Goal: Task Accomplishment & Management: Use online tool/utility

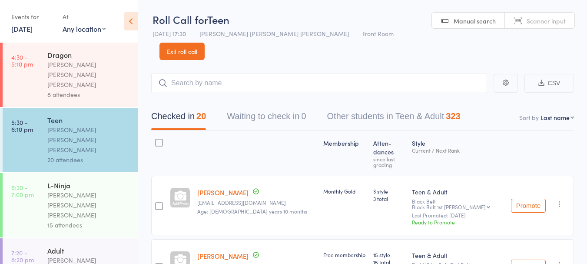
click at [33, 33] on link "18 Sep, 2024" at bounding box center [21, 29] width 21 height 10
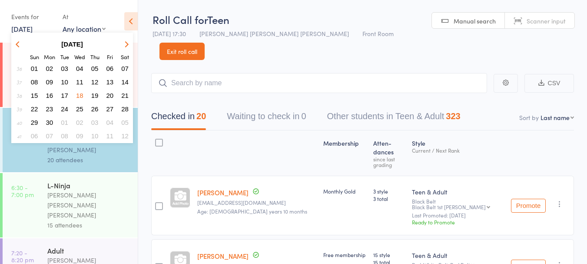
click at [83, 43] on strong "September 2024" at bounding box center [72, 43] width 22 height 7
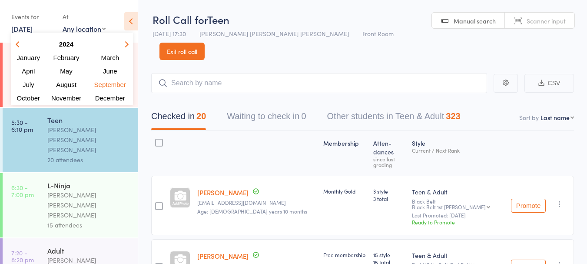
click at [125, 44] on icon "button" at bounding box center [125, 44] width 6 height 6
click at [103, 84] on span "September" at bounding box center [109, 84] width 34 height 7
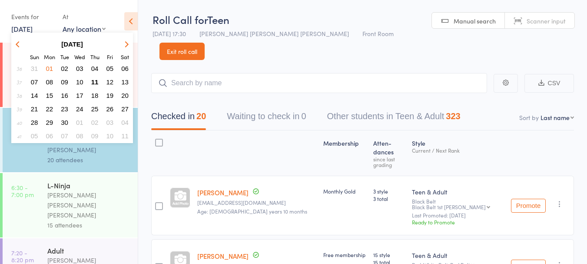
click at [95, 82] on span "11" at bounding box center [94, 81] width 7 height 7
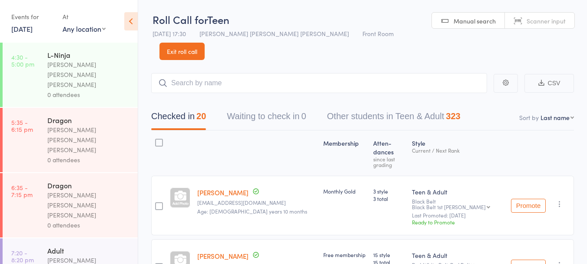
click at [89, 64] on div "[PERSON_NAME] [PERSON_NAME] [PERSON_NAME]" at bounding box center [88, 74] width 83 height 30
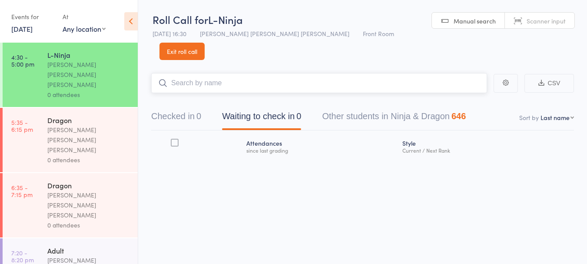
click at [197, 73] on input "search" at bounding box center [319, 83] width 336 height 20
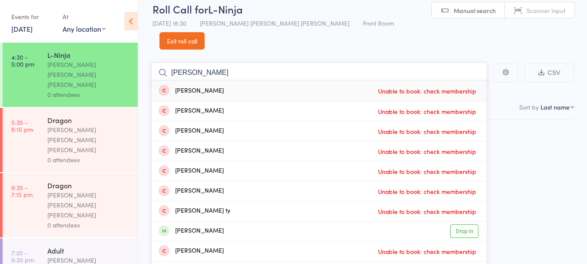
scroll to position [10, 0]
type input "j"
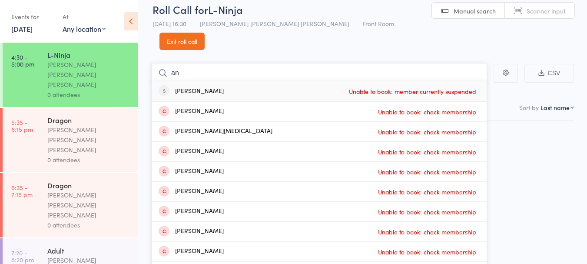
type input "a"
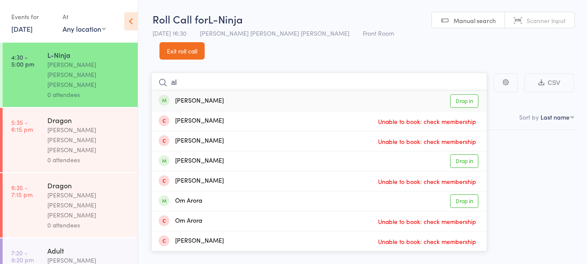
type input "a"
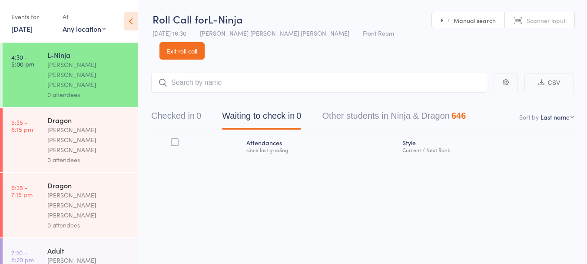
click at [497, 185] on div "Roll Call for L-Ninja 11 Sep 16:30 Keyvan Castle Hill Mirzai Front Room Manual …" at bounding box center [293, 132] width 587 height 264
click at [204, 42] on link "Exit roll call" at bounding box center [181, 50] width 45 height 17
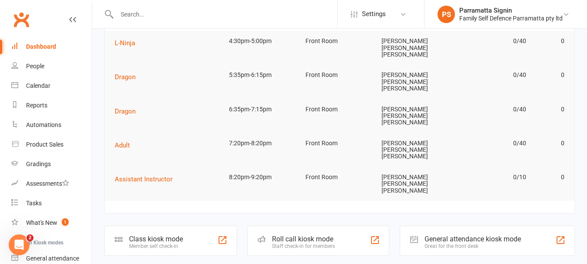
scroll to position [62, 0]
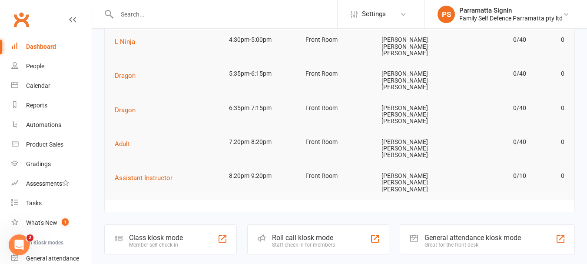
click at [306, 224] on div "Roll call kiosk mode Staff check-in for members" at bounding box center [318, 239] width 142 height 30
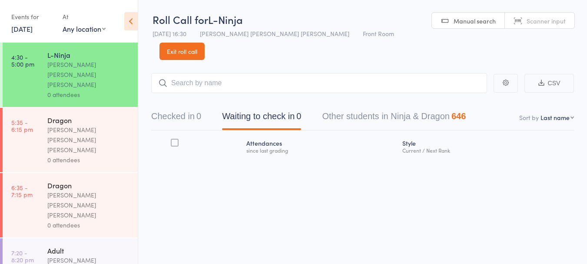
click at [198, 197] on div "Roll Call for L-Ninja 11 Sep 16:30 Keyvan Castle Hill Mirzai Front Room Manual …" at bounding box center [293, 132] width 587 height 264
click at [22, 27] on link "11 Sep, 2025" at bounding box center [21, 29] width 21 height 10
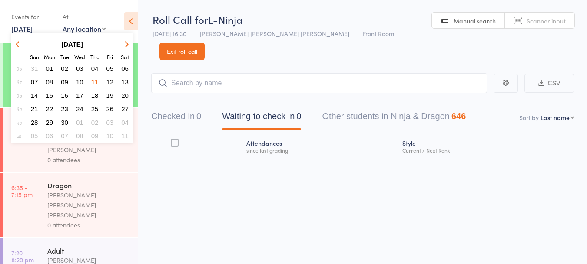
click at [173, 169] on div "Atten­dances since last grading Style Current / Next Rank" at bounding box center [362, 163] width 422 height 66
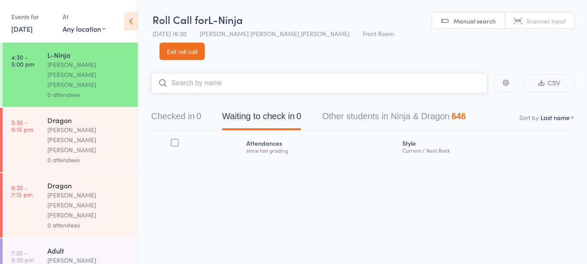
click at [206, 73] on input "search" at bounding box center [319, 83] width 336 height 20
click at [201, 73] on input "search" at bounding box center [319, 83] width 336 height 20
click at [27, 27] on link "[DATE]" at bounding box center [21, 29] width 21 height 10
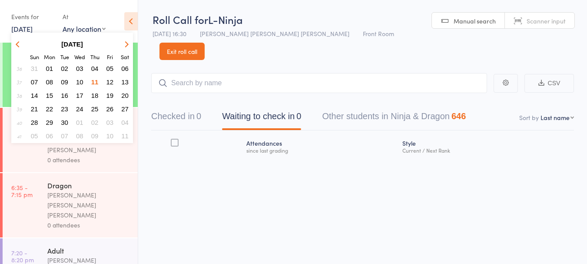
click at [95, 68] on span "04" at bounding box center [94, 68] width 7 height 7
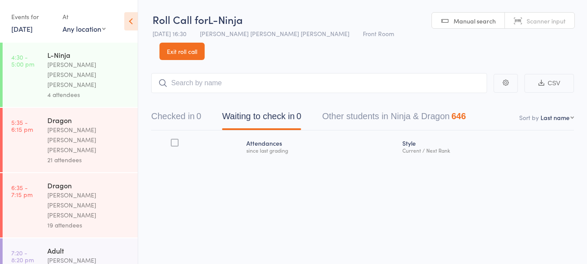
click at [104, 89] on div "4 attendees" at bounding box center [88, 94] width 83 height 10
click at [79, 63] on div "[PERSON_NAME] [PERSON_NAME] [PERSON_NAME]" at bounding box center [88, 74] width 83 height 30
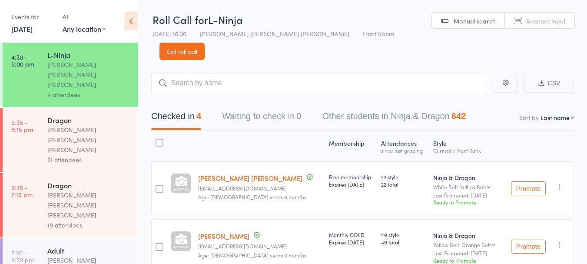
click at [27, 26] on link "4 Sep, 2025" at bounding box center [21, 29] width 21 height 10
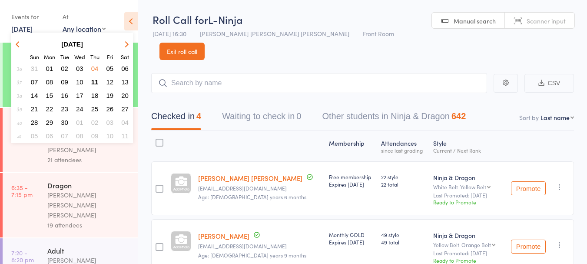
click at [96, 82] on span "11" at bounding box center [94, 81] width 7 height 7
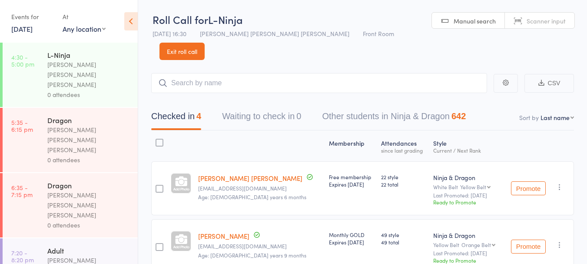
click at [93, 89] on div "0 attendees" at bounding box center [88, 94] width 83 height 10
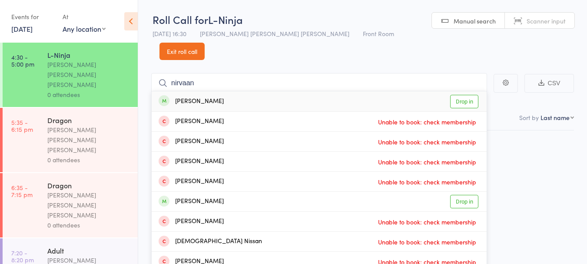
type input "nirvaan"
click at [237, 92] on div "Nirvaan Aggarwal Drop in" at bounding box center [319, 101] width 335 height 20
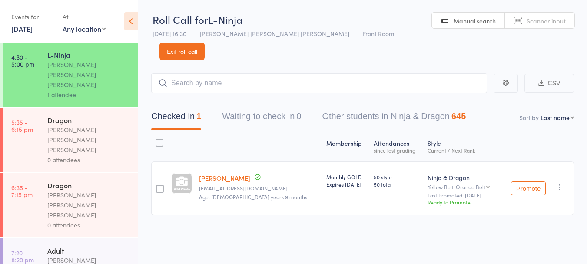
click at [219, 173] on link "Nirvaan Aggarwal" at bounding box center [224, 177] width 51 height 9
click at [229, 73] on input "search" at bounding box center [319, 83] width 336 height 20
type input "a"
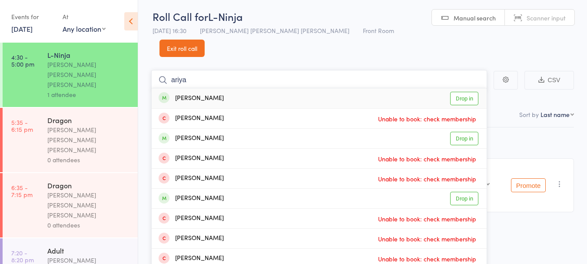
type input "ariya"
click at [198, 90] on div "Ariya Singh Drop in" at bounding box center [319, 98] width 335 height 20
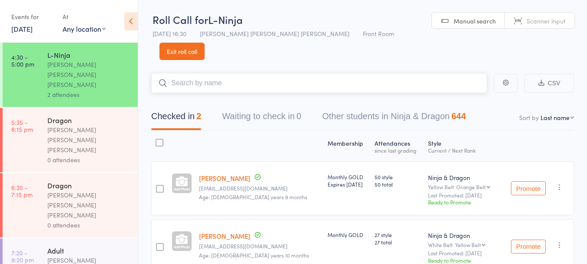
scroll to position [31, 0]
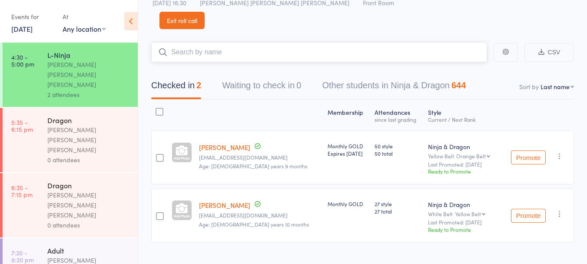
click at [411, 42] on input "search" at bounding box center [319, 52] width 336 height 20
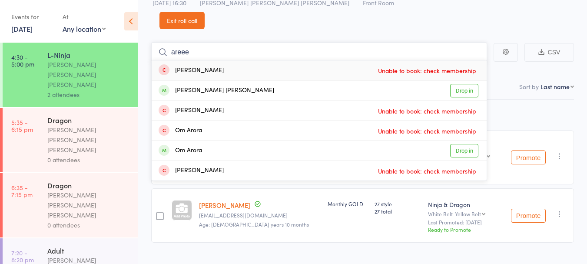
type input "areee"
click at [465, 84] on link "Drop in" at bounding box center [464, 90] width 28 height 13
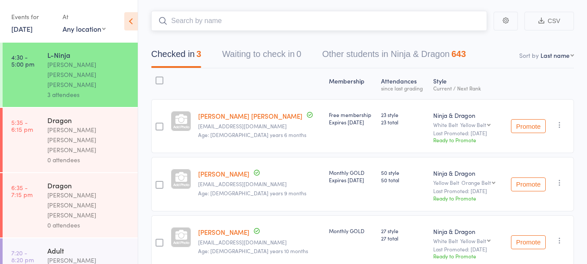
scroll to position [63, 0]
click at [55, 125] on div "[PERSON_NAME] [PERSON_NAME] [PERSON_NAME]" at bounding box center [88, 140] width 83 height 30
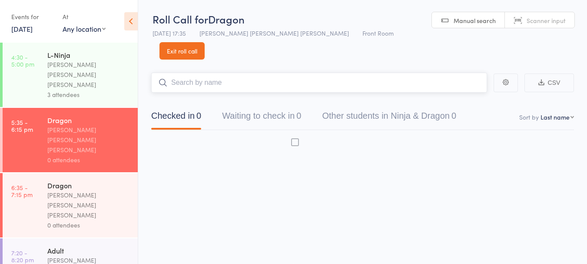
scroll to position [0, 0]
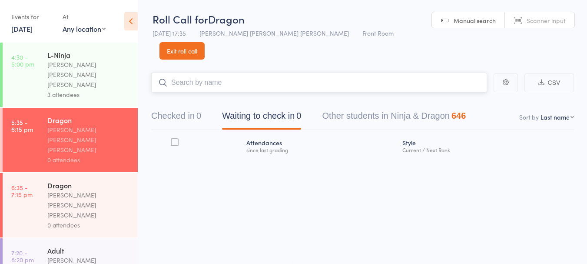
click at [178, 106] on button "Checked in 0" at bounding box center [176, 117] width 50 height 23
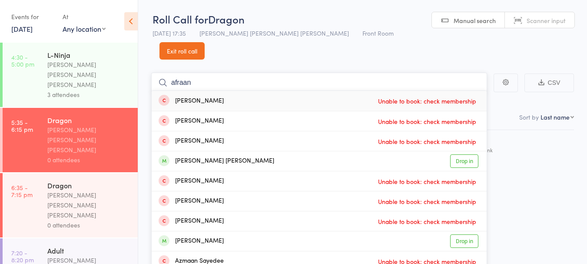
type input "afraan"
click at [462, 154] on link "Drop in" at bounding box center [464, 160] width 28 height 13
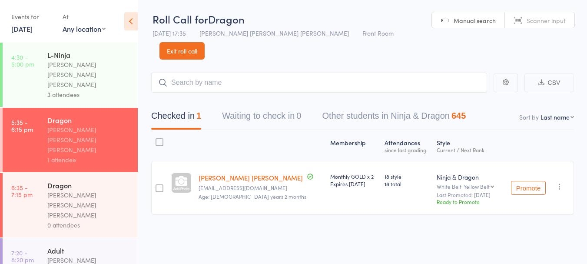
click at [204, 42] on link "Exit roll call" at bounding box center [181, 50] width 45 height 17
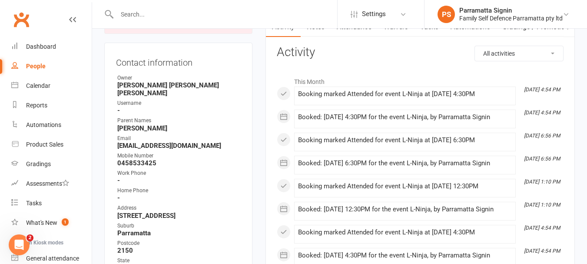
scroll to position [102, 0]
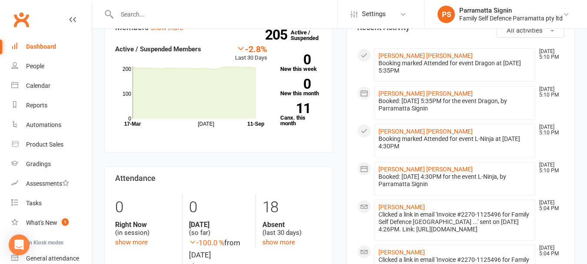
scroll to position [266, 0]
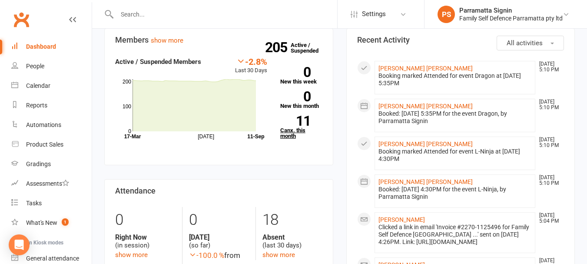
click at [293, 115] on link "11 Canx. this month" at bounding box center [301, 126] width 42 height 23
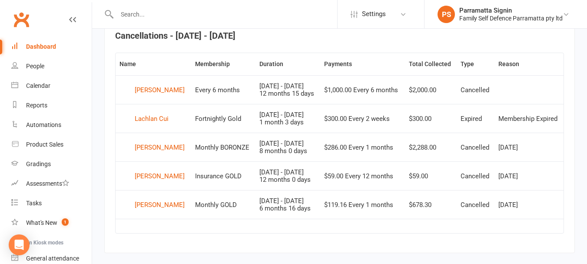
scroll to position [374, 0]
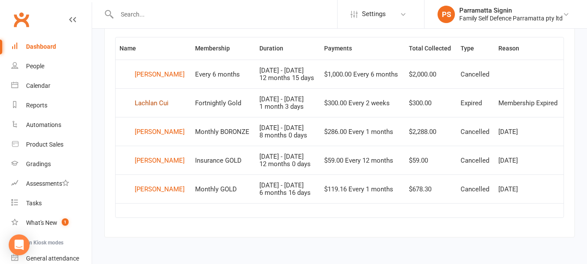
click at [150, 102] on div "Lachlan Cui" at bounding box center [152, 102] width 34 height 13
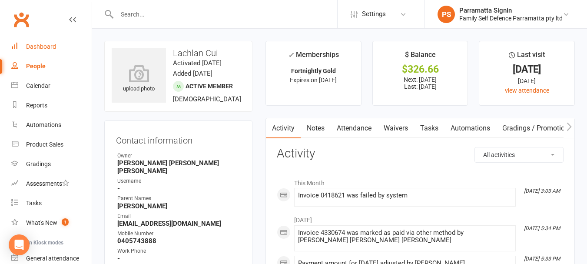
click at [28, 45] on div "Dashboard" at bounding box center [41, 46] width 30 height 7
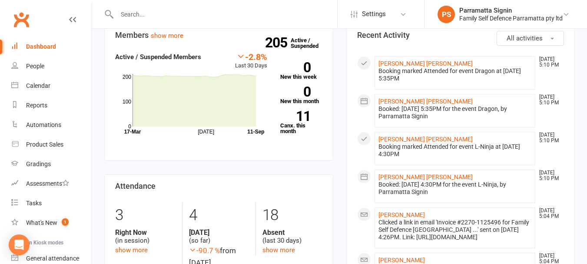
scroll to position [272, 0]
click at [286, 245] on link "show more" at bounding box center [278, 249] width 33 height 8
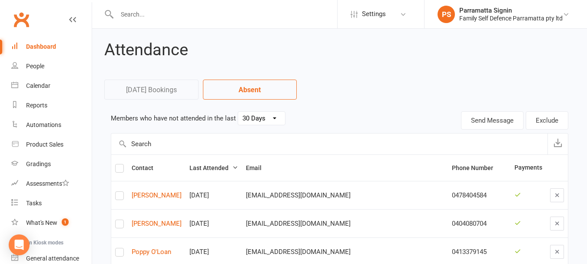
click at [267, 122] on select "30 Days 15 Days 7 Days" at bounding box center [261, 118] width 47 height 13
click at [238, 112] on select "30 Days 15 Days 7 Days" at bounding box center [261, 118] width 47 height 13
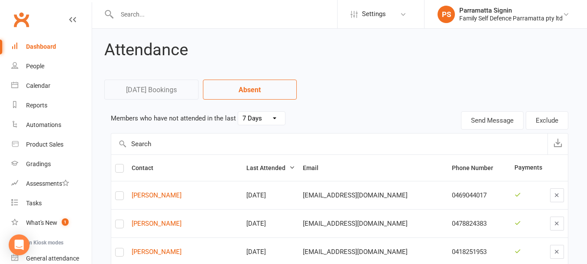
click at [271, 119] on select "30 Days 15 Days 7 Days" at bounding box center [261, 118] width 47 height 13
click at [238, 112] on select "30 Days 15 Days 7 Days" at bounding box center [261, 118] width 47 height 13
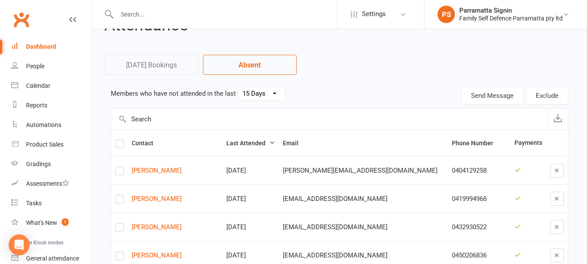
scroll to position [19, 0]
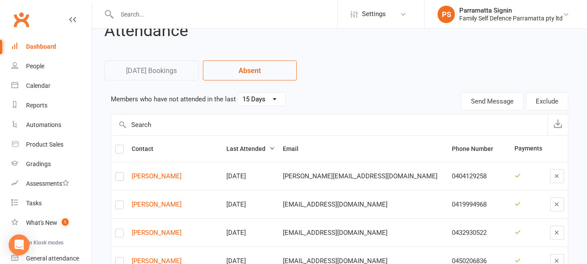
click at [266, 102] on select "30 Days 15 Days 7 Days" at bounding box center [261, 98] width 47 height 13
click at [238, 92] on select "30 Days 15 Days 7 Days" at bounding box center [261, 98] width 47 height 13
select select "30"
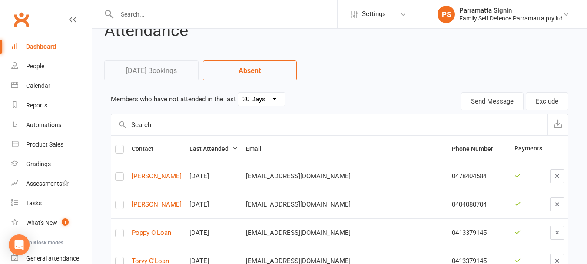
click at [49, 46] on div "Dashboard" at bounding box center [41, 46] width 30 height 7
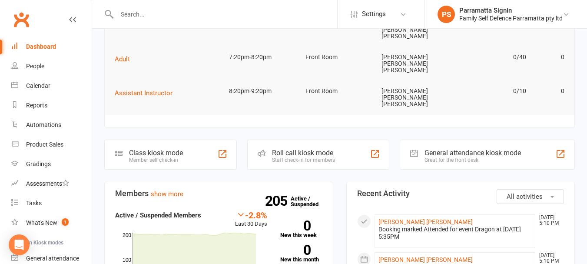
scroll to position [112, 0]
click at [42, 66] on div "People" at bounding box center [35, 66] width 18 height 7
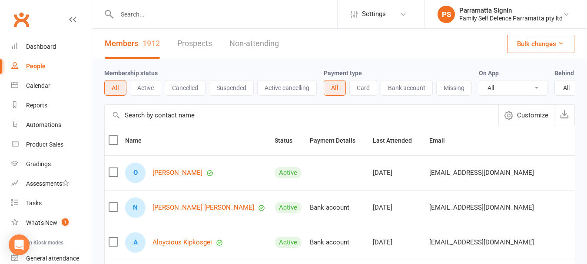
click at [264, 30] on link "Non-attending" at bounding box center [253, 44] width 49 height 30
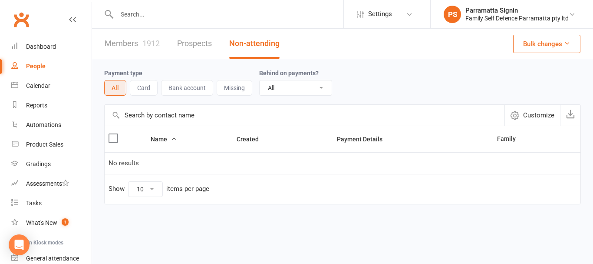
click at [136, 50] on link "Members 1912" at bounding box center [132, 44] width 55 height 30
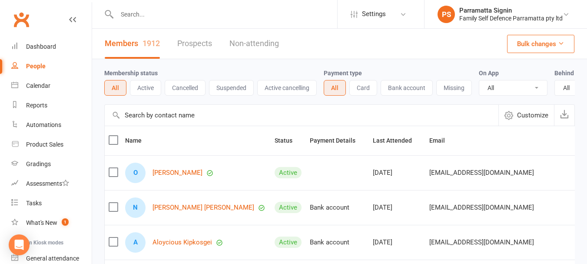
click at [144, 16] on input "text" at bounding box center [225, 14] width 223 height 12
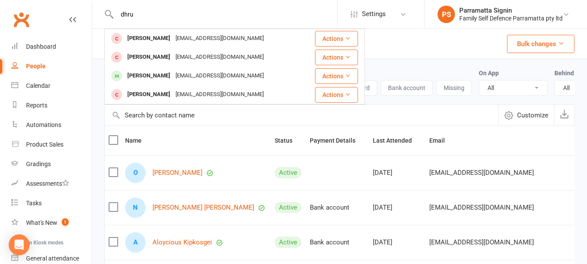
type input "dhru"
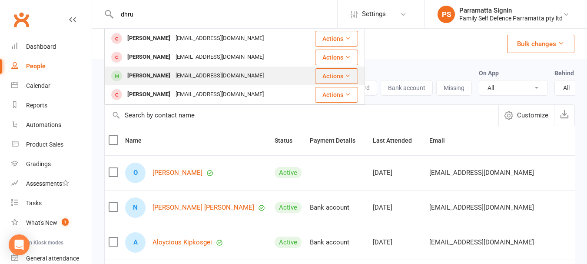
click at [139, 75] on div "Dhruvikha Tummala" at bounding box center [149, 75] width 48 height 13
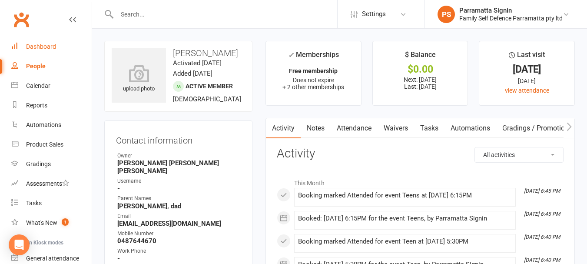
click at [45, 44] on div "Dashboard" at bounding box center [41, 46] width 30 height 7
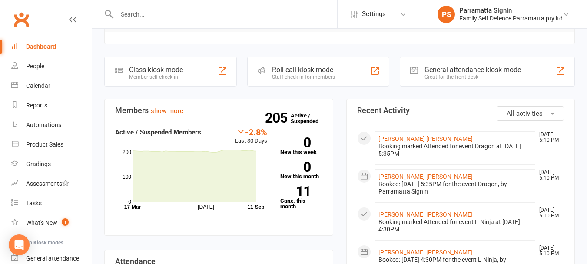
scroll to position [201, 0]
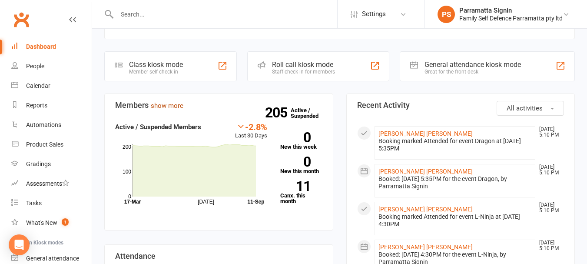
click at [162, 102] on link "show more" at bounding box center [167, 106] width 33 height 8
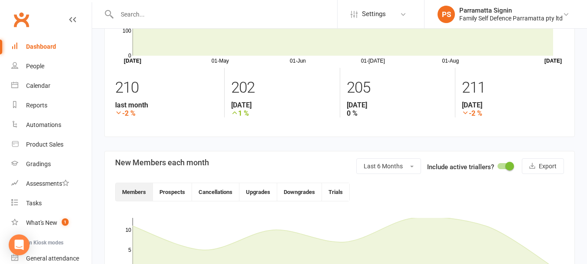
scroll to position [94, 0]
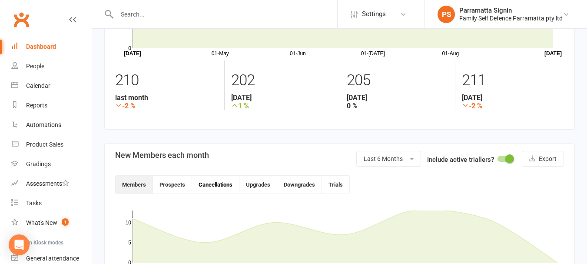
click at [219, 185] on button "Cancellations" at bounding box center [215, 184] width 47 height 18
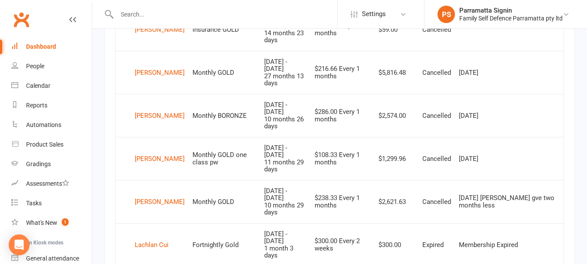
scroll to position [768, 0]
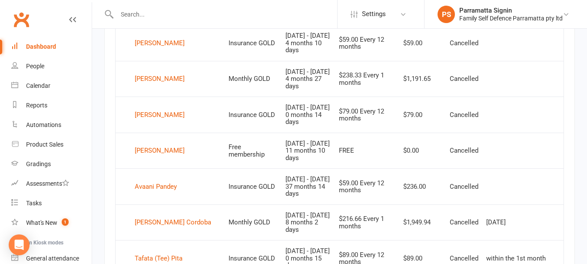
scroll to position [774, 0]
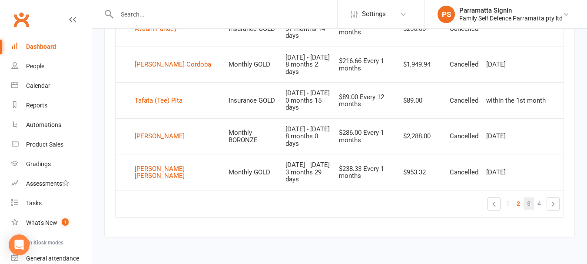
click at [529, 203] on span "3" at bounding box center [528, 203] width 3 height 12
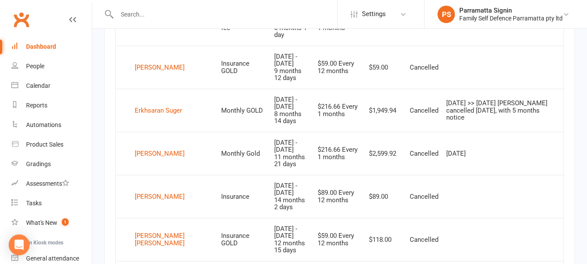
scroll to position [802, 0]
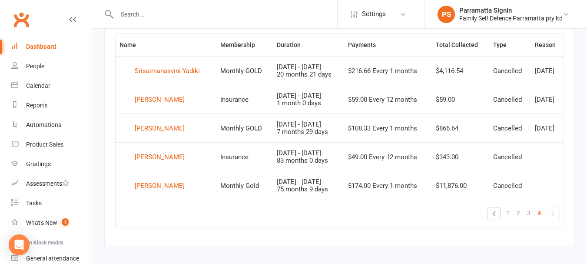
scroll to position [358, 0]
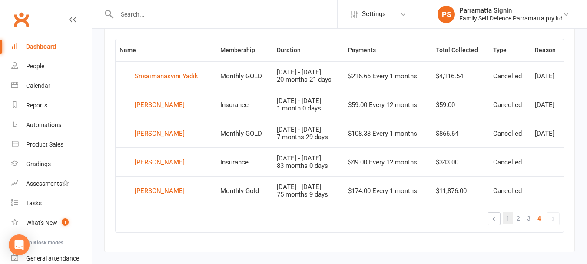
click at [508, 218] on span "1" at bounding box center [507, 218] width 3 height 12
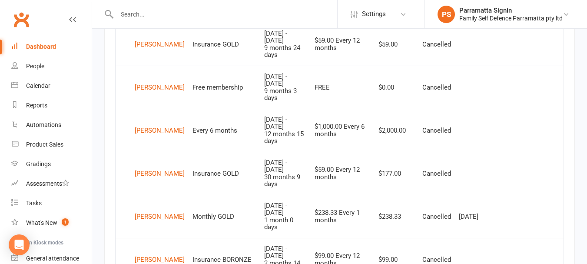
scroll to position [445, 0]
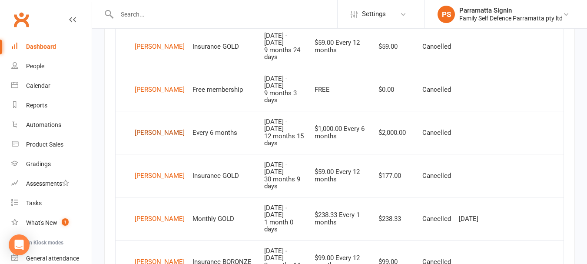
click at [150, 126] on div "Isaac Allen" at bounding box center [160, 132] width 50 height 13
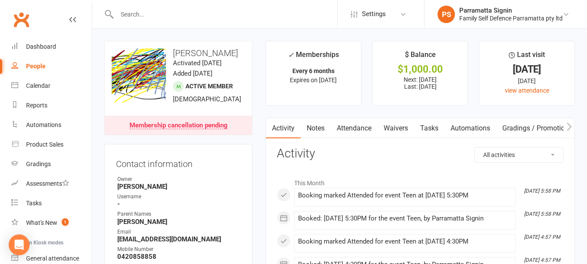
click at [28, 74] on link "People" at bounding box center [51, 66] width 80 height 20
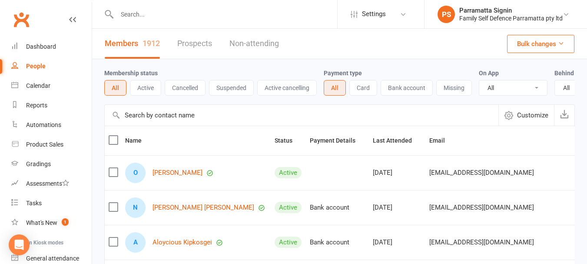
click at [282, 89] on button "Active cancelling" at bounding box center [286, 88] width 59 height 16
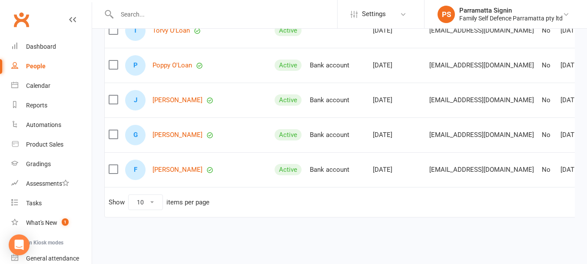
scroll to position [329, 0]
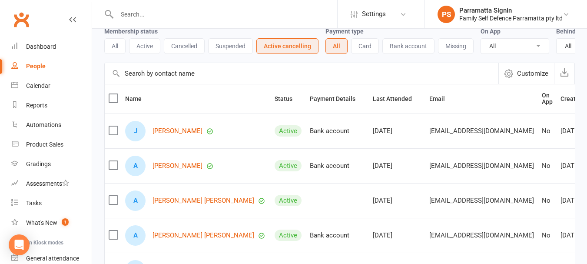
scroll to position [0, 0]
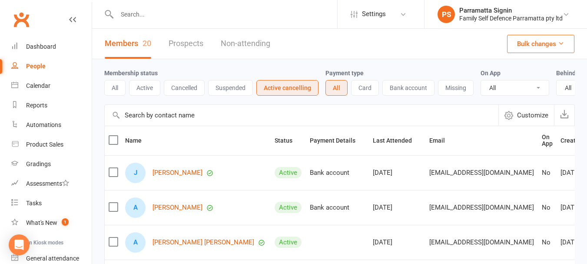
click at [236, 89] on button "Suspended" at bounding box center [230, 88] width 45 height 16
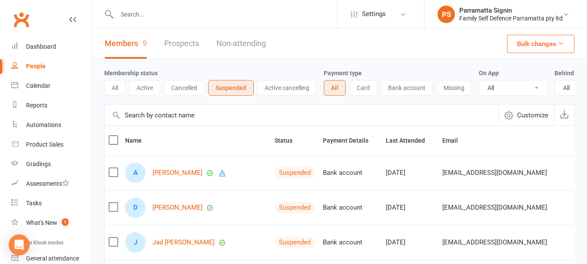
click at [121, 89] on button "All" at bounding box center [114, 88] width 21 height 16
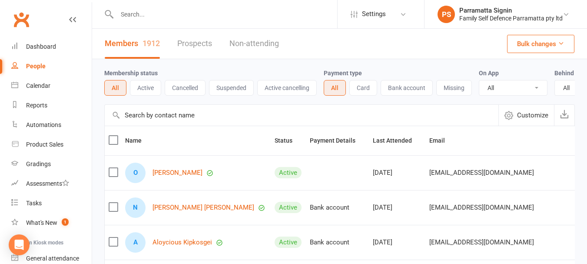
click at [280, 17] on input "text" at bounding box center [225, 14] width 223 height 12
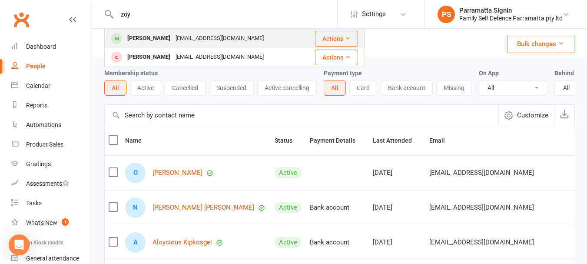
type input "zoy"
click at [253, 40] on div "Zoya Ohandjanian a.ohandjanian@gmail.com" at bounding box center [204, 39] width 198 height 18
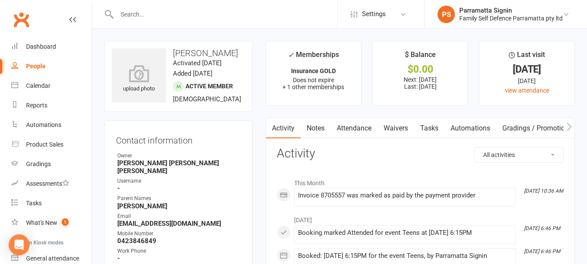
click at [40, 70] on link "People" at bounding box center [51, 66] width 80 height 20
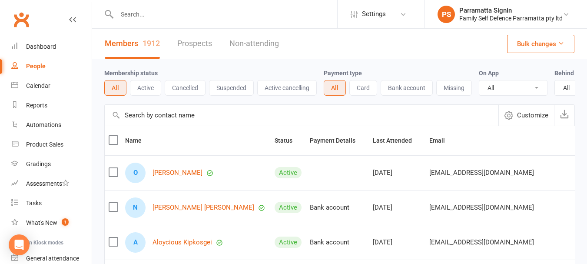
click at [290, 13] on input "text" at bounding box center [225, 14] width 223 height 12
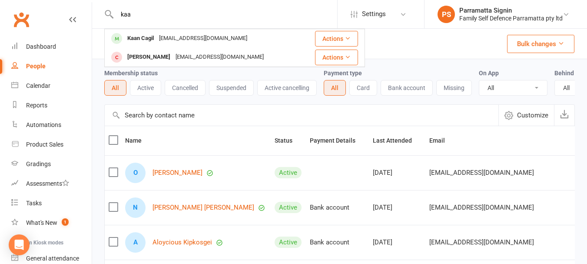
type input "kaa"
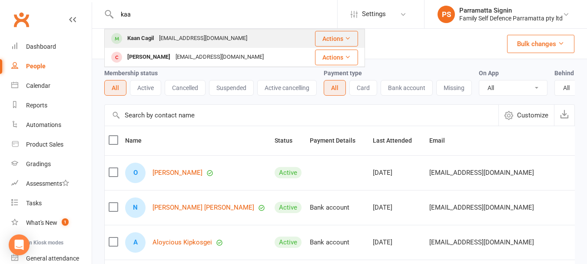
click at [247, 34] on div "Kaan Cagil mcagil06@hotmail.com" at bounding box center [204, 39] width 198 height 18
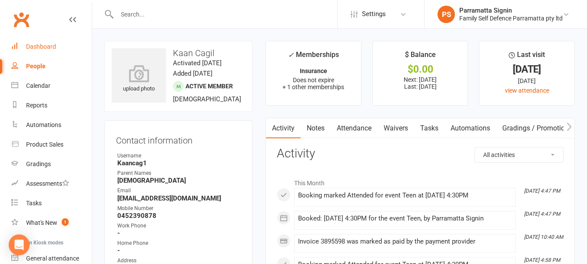
click at [55, 44] on div "Dashboard" at bounding box center [41, 46] width 30 height 7
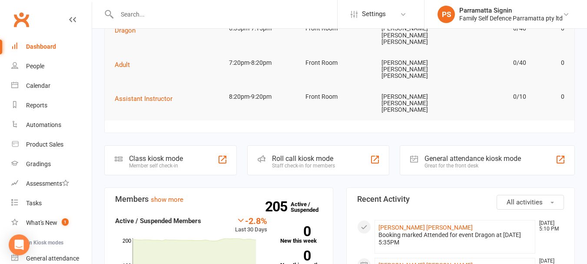
scroll to position [107, 0]
click at [49, 208] on link "Tasks" at bounding box center [51, 203] width 80 height 20
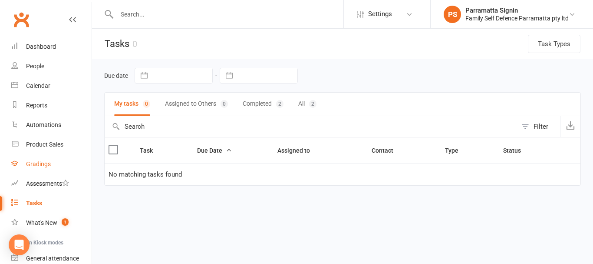
click at [49, 161] on div "Gradings" at bounding box center [38, 163] width 25 height 7
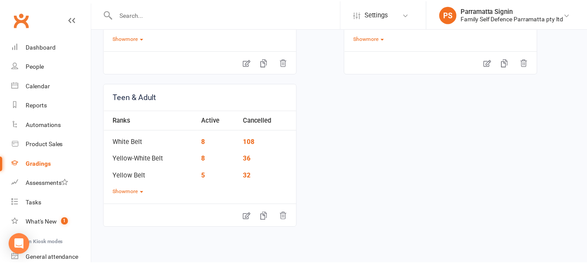
scroll to position [180, 0]
click at [205, 141] on link "8" at bounding box center [205, 142] width 4 height 8
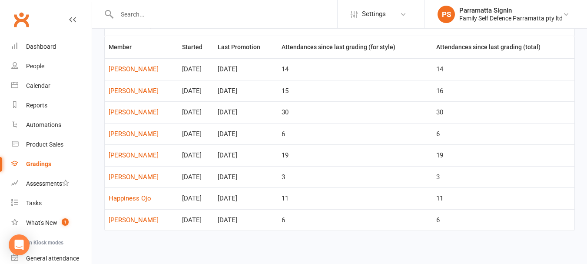
scroll to position [60, 0]
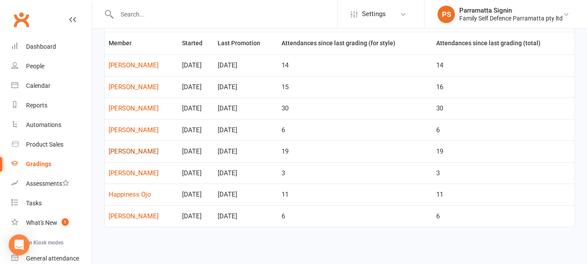
click at [125, 149] on link "[PERSON_NAME]" at bounding box center [142, 151] width 66 height 7
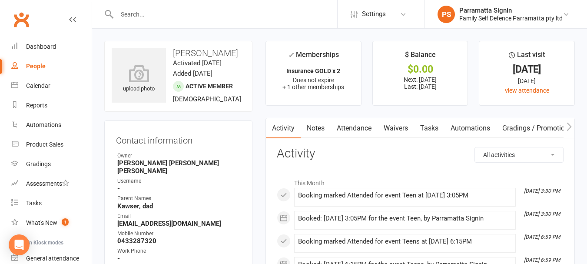
click at [528, 135] on link "Gradings / Promotions" at bounding box center [537, 128] width 82 height 20
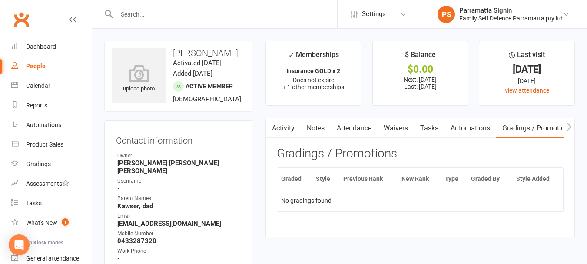
click at [284, 131] on link "Activity" at bounding box center [283, 128] width 35 height 20
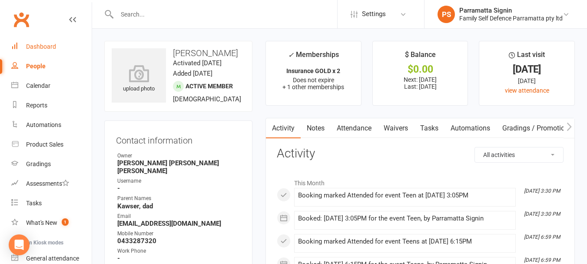
click at [54, 55] on link "Dashboard" at bounding box center [51, 47] width 80 height 20
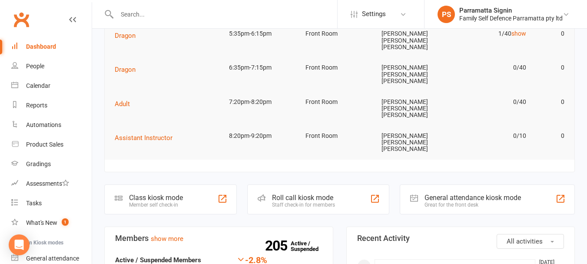
scroll to position [73, 0]
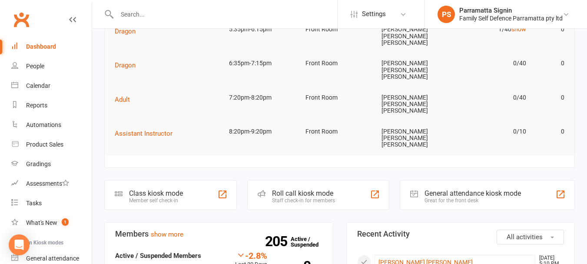
click at [331, 189] on div "Roll call kiosk mode" at bounding box center [303, 193] width 63 height 8
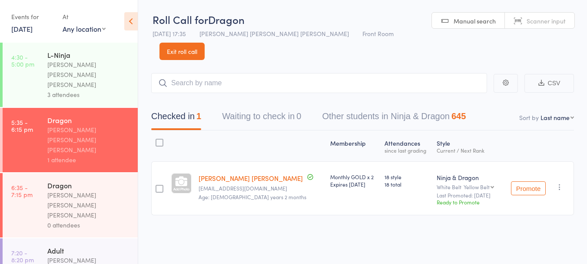
click at [33, 32] on link "[DATE]" at bounding box center [21, 29] width 21 height 10
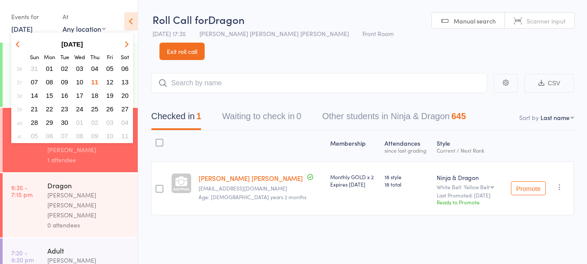
click at [126, 69] on span "06" at bounding box center [124, 68] width 7 height 7
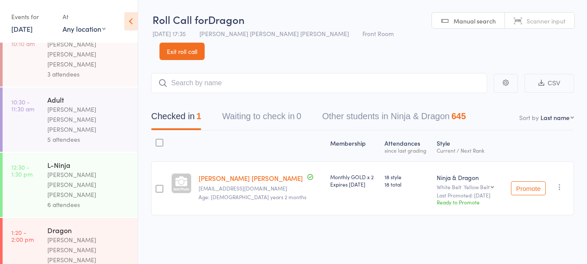
scroll to position [121, 0]
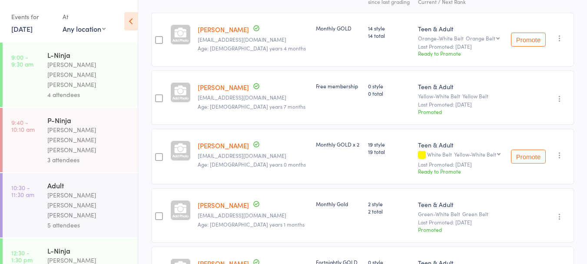
scroll to position [155, 0]
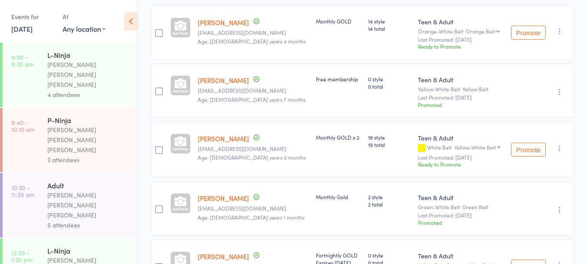
click at [529, 142] on button "Promote" at bounding box center [528, 149] width 35 height 14
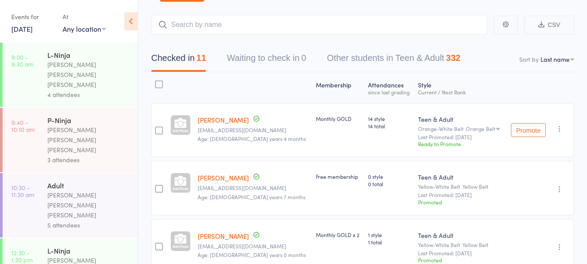
scroll to position [0, 0]
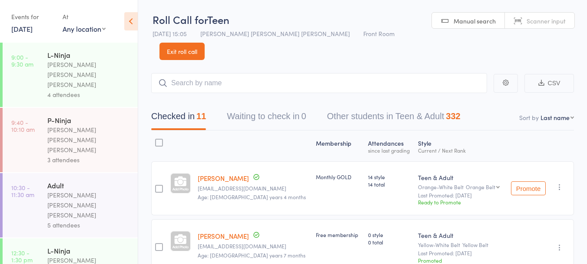
click at [28, 30] on link "6 Sep, 2025" at bounding box center [21, 29] width 21 height 10
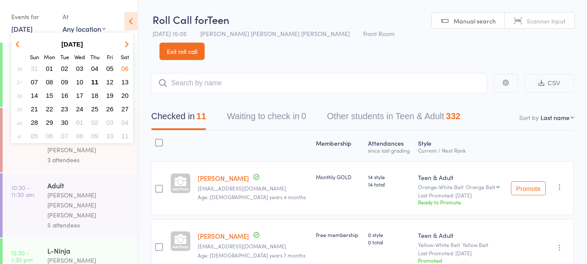
click at [96, 82] on span "11" at bounding box center [94, 81] width 7 height 7
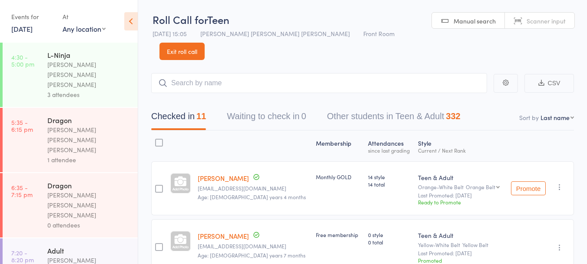
click at [110, 89] on div "3 attendees" at bounding box center [88, 94] width 83 height 10
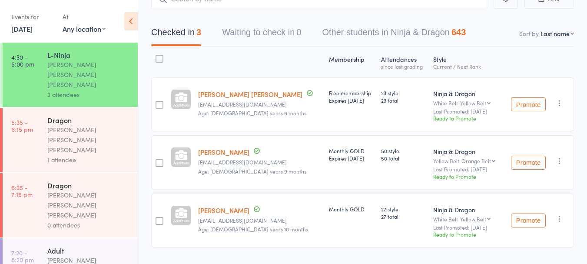
scroll to position [89, 0]
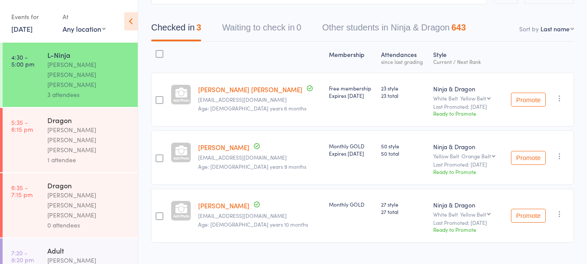
click at [103, 155] on div "1 attendee" at bounding box center [88, 160] width 83 height 10
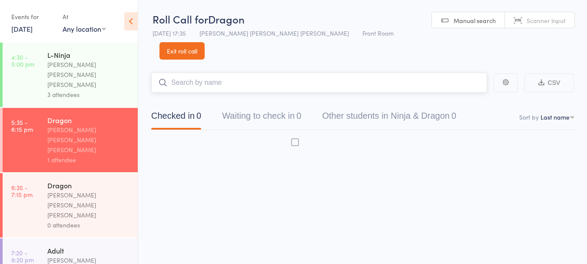
scroll to position [0, 0]
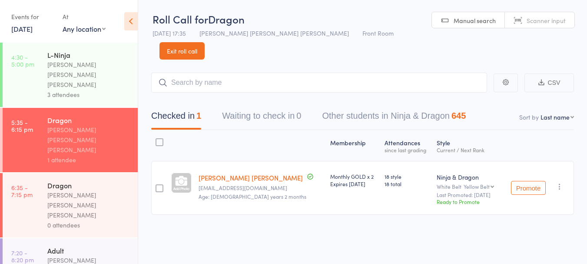
click at [33, 31] on link "11 Sep, 2025" at bounding box center [21, 29] width 21 height 10
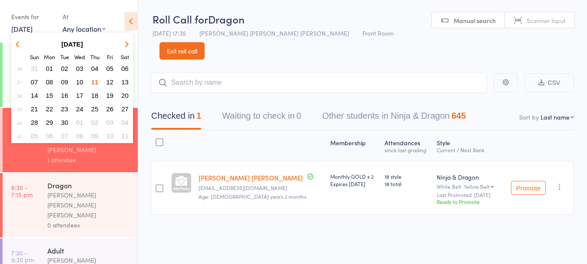
click at [80, 82] on span "10" at bounding box center [79, 81] width 7 height 7
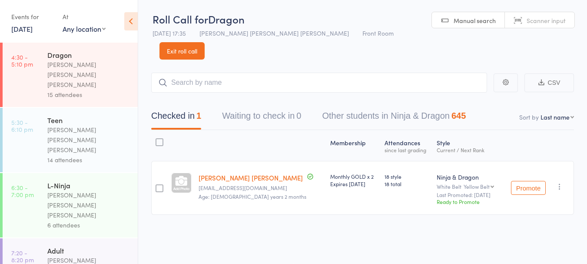
click at [103, 125] on div "[PERSON_NAME] [PERSON_NAME] [PERSON_NAME]" at bounding box center [88, 140] width 83 height 30
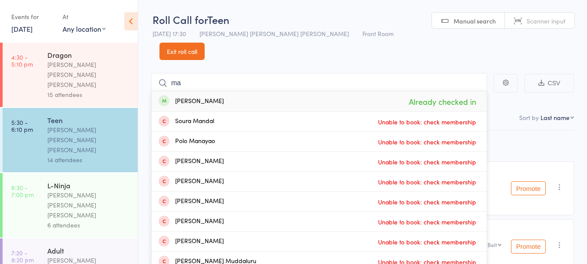
type input "m"
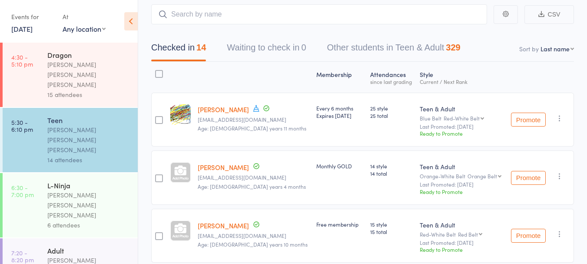
scroll to position [67, 0]
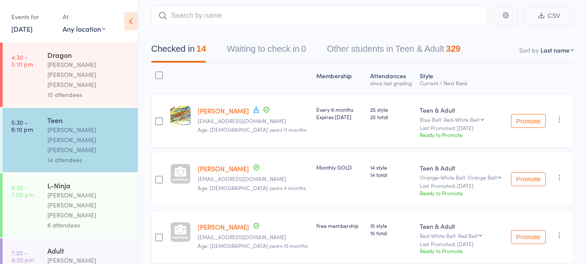
click at [253, 106] on icon at bounding box center [256, 109] width 6 height 7
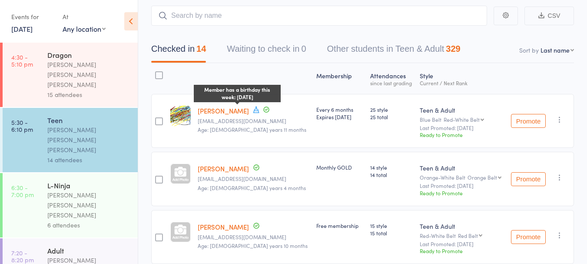
click at [218, 67] on div at bounding box center [253, 78] width 119 height 23
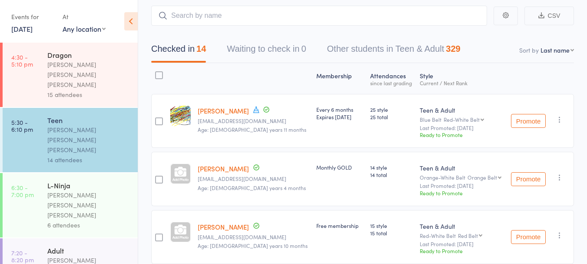
click at [31, 30] on link "10 Sep, 2025" at bounding box center [21, 29] width 21 height 10
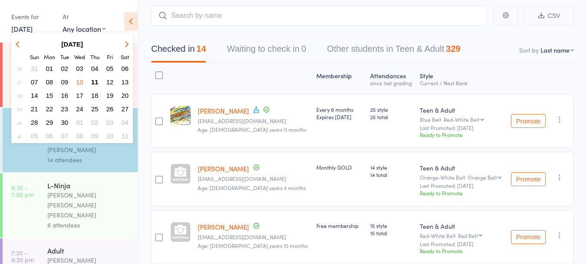
click at [95, 81] on span "11" at bounding box center [94, 81] width 7 height 7
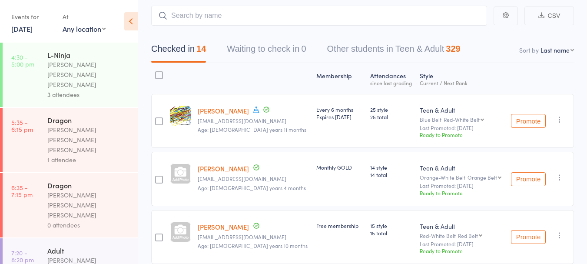
click at [79, 125] on div "[PERSON_NAME] [PERSON_NAME] [PERSON_NAME]" at bounding box center [88, 140] width 83 height 30
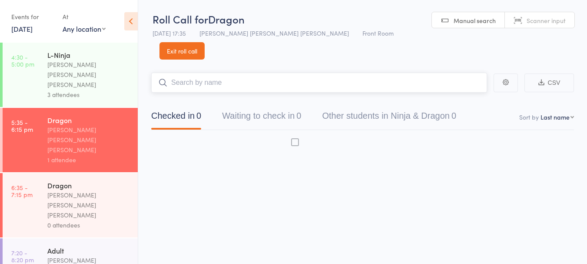
scroll to position [0, 0]
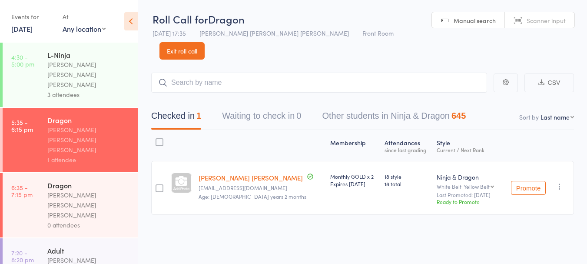
click at [204, 42] on link "Exit roll call" at bounding box center [181, 50] width 45 height 17
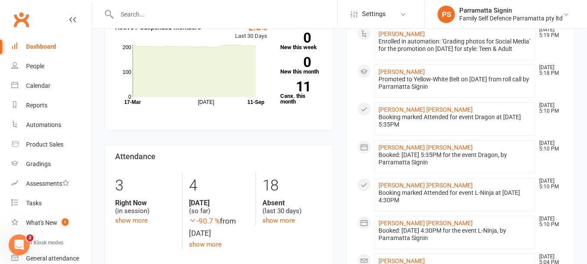
scroll to position [289, 0]
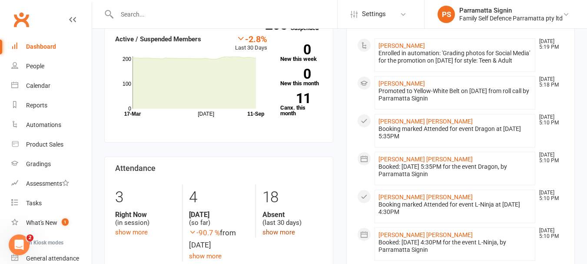
click at [284, 228] on link "show more" at bounding box center [278, 232] width 33 height 8
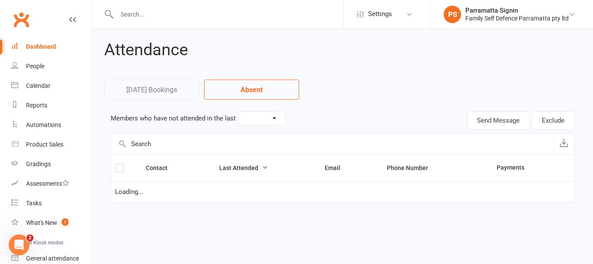
select select "30"
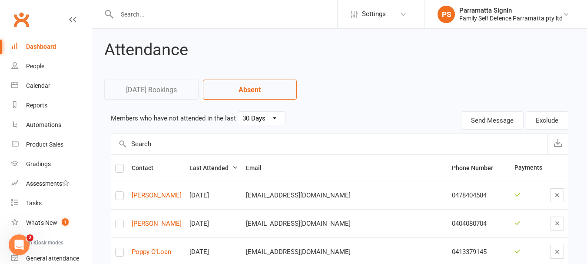
click at [37, 52] on link "Dashboard" at bounding box center [51, 47] width 80 height 20
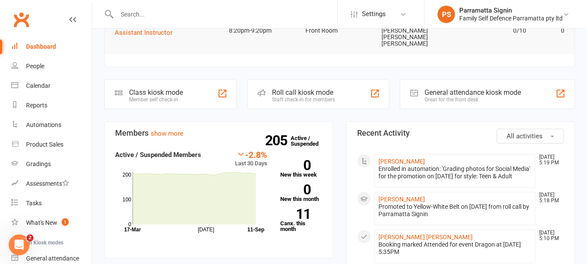
scroll to position [166, 0]
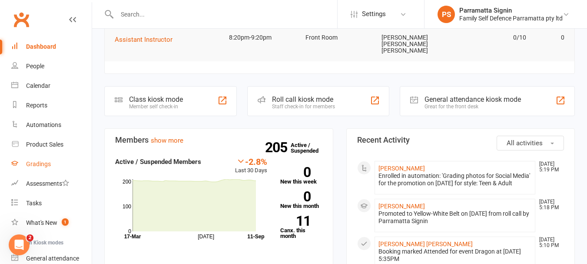
click at [28, 160] on div "Gradings" at bounding box center [38, 163] width 25 height 7
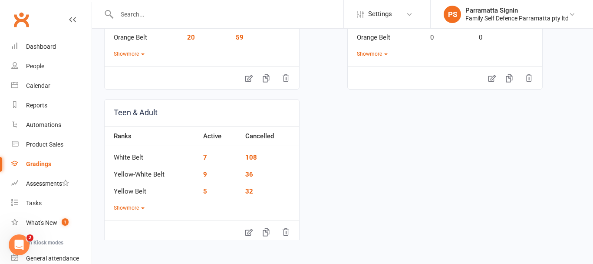
scroll to position [180, 0]
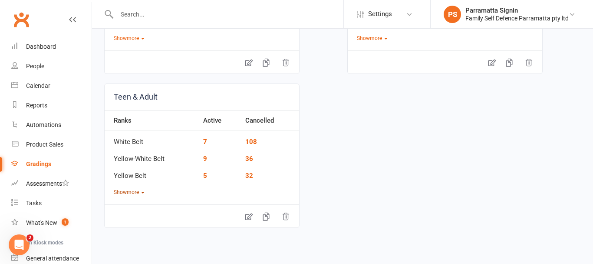
click at [135, 193] on button "Show more" at bounding box center [129, 192] width 31 height 8
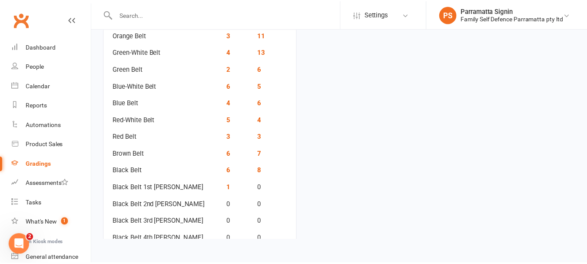
scroll to position [353, 0]
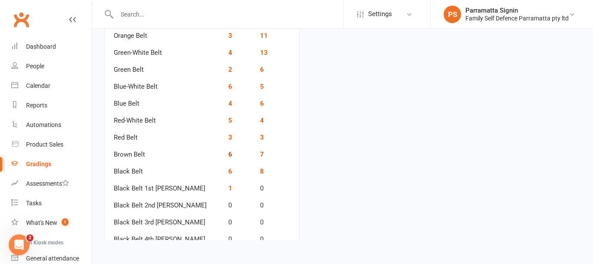
click at [228, 155] on link "6" at bounding box center [230, 154] width 4 height 8
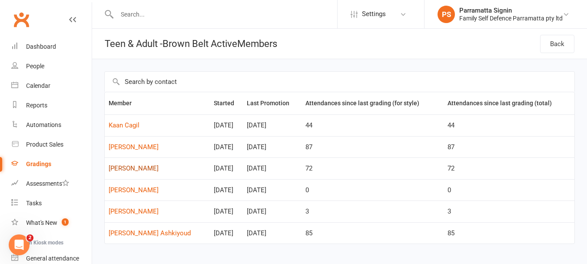
click at [134, 165] on link "[PERSON_NAME]" at bounding box center [157, 168] width 97 height 7
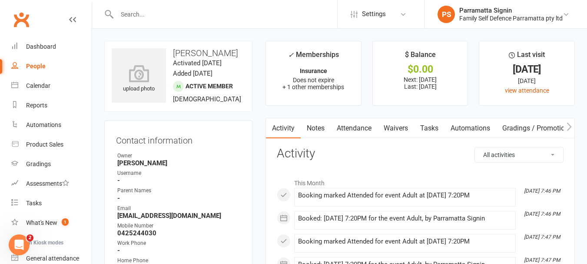
click at [522, 128] on link "Gradings / Promotions" at bounding box center [537, 128] width 82 height 20
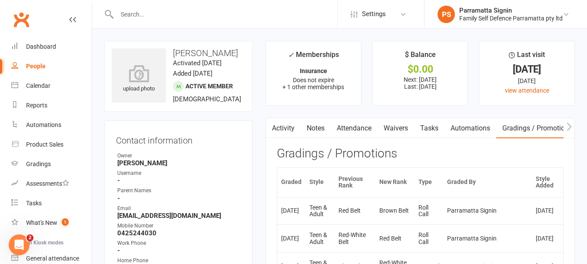
click at [284, 129] on link "Activity" at bounding box center [283, 128] width 35 height 20
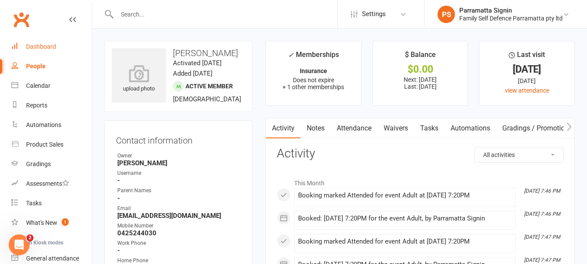
click at [51, 53] on link "Dashboard" at bounding box center [51, 47] width 80 height 20
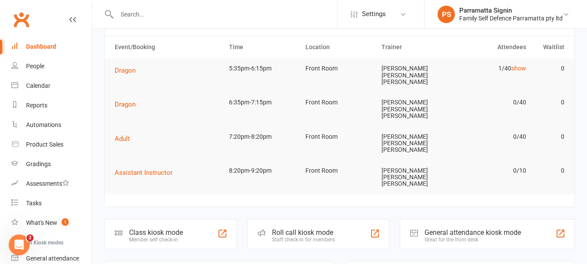
scroll to position [78, 0]
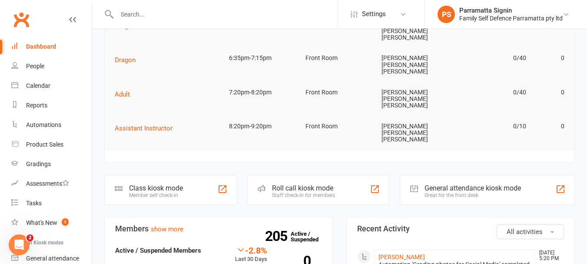
click at [294, 192] on div "Staff check-in for members" at bounding box center [303, 195] width 63 height 6
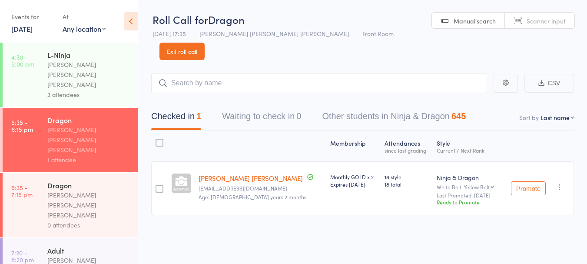
click at [30, 33] on link "[DATE]" at bounding box center [21, 29] width 21 height 10
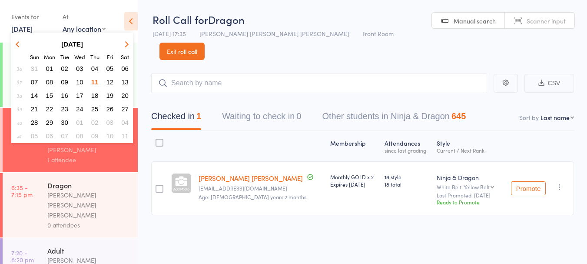
click at [82, 82] on span "10" at bounding box center [79, 81] width 7 height 7
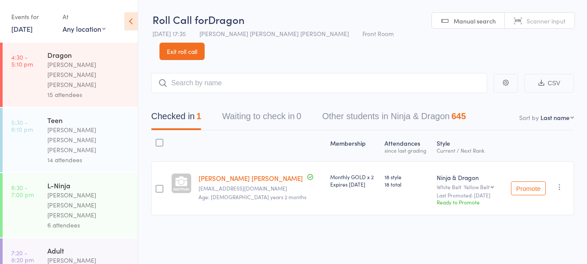
click at [101, 155] on div "14 attendees" at bounding box center [88, 160] width 83 height 10
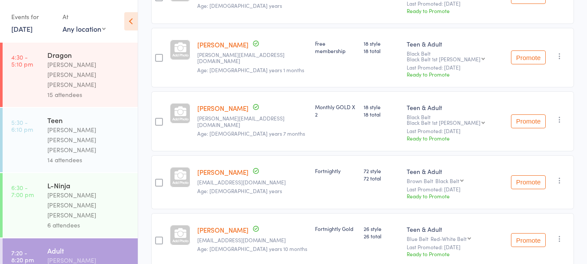
scroll to position [268, 0]
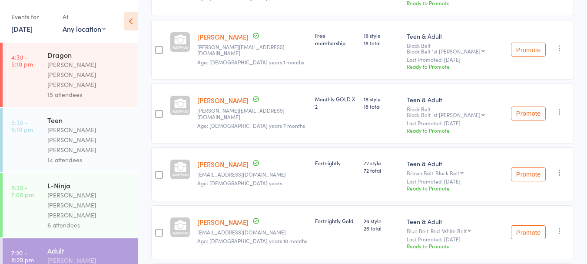
click at [532, 167] on button "Promote" at bounding box center [528, 174] width 35 height 14
click at [33, 32] on link "[DATE]" at bounding box center [21, 29] width 21 height 10
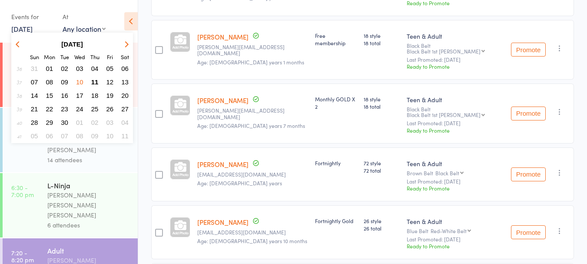
click at [22, 44] on button "button" at bounding box center [19, 44] width 13 height 12
click at [19, 44] on icon "button" at bounding box center [19, 44] width 6 height 6
click at [16, 44] on icon "button" at bounding box center [19, 44] width 6 height 6
click at [79, 96] on span "18" at bounding box center [79, 95] width 7 height 7
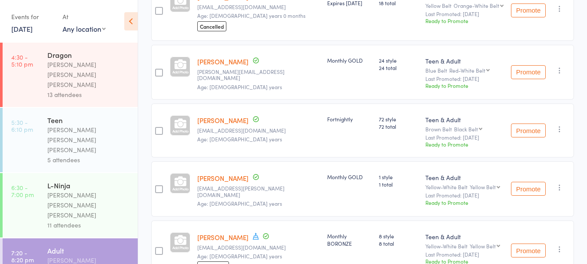
scroll to position [191, 0]
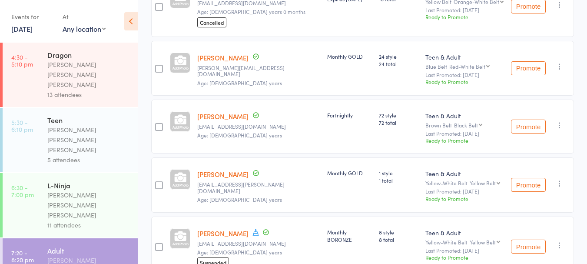
click at [526, 119] on button "Promote" at bounding box center [528, 126] width 35 height 14
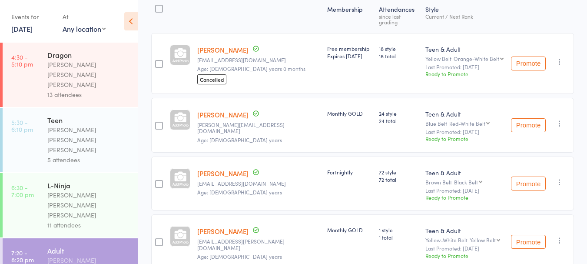
scroll to position [0, 0]
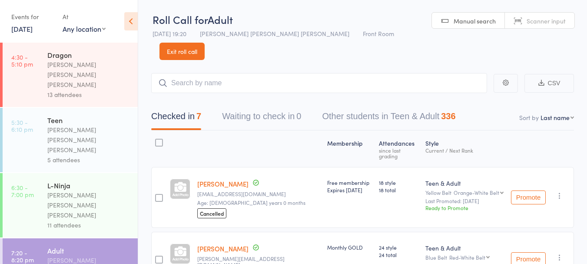
click at [33, 28] on link "[DATE]" at bounding box center [21, 29] width 21 height 10
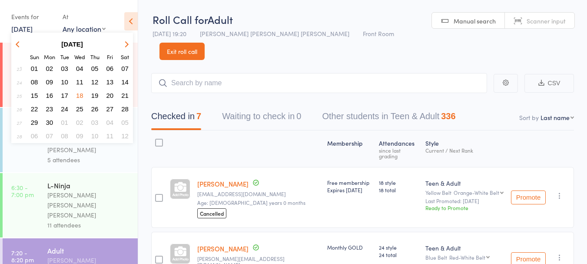
click at [126, 43] on icon "button" at bounding box center [125, 44] width 6 height 6
click at [126, 46] on icon "button" at bounding box center [125, 44] width 6 height 6
click at [19, 44] on icon "button" at bounding box center [19, 44] width 6 height 6
click at [20, 46] on icon "button" at bounding box center [19, 44] width 6 height 6
click at [310, 15] on div "Roll Call for Adult" at bounding box center [272, 19] width 241 height 14
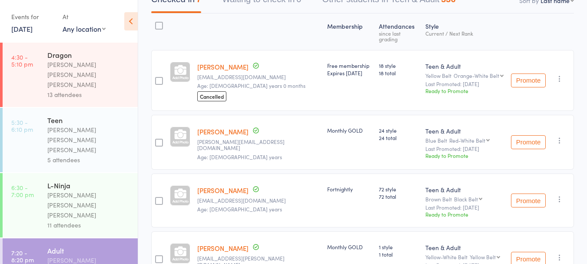
scroll to position [119, 0]
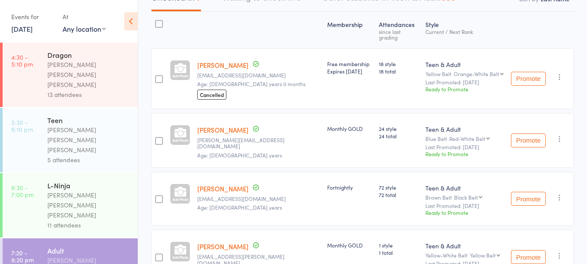
click at [528, 191] on button "Promote" at bounding box center [528, 198] width 35 height 14
click at [519, 191] on button "Promote" at bounding box center [528, 198] width 35 height 14
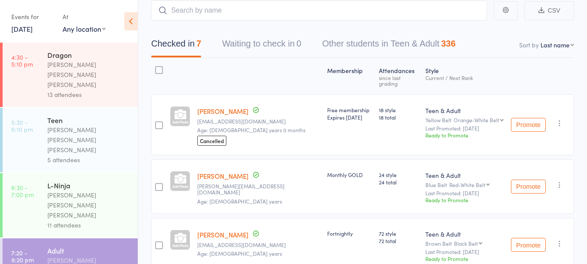
scroll to position [59, 0]
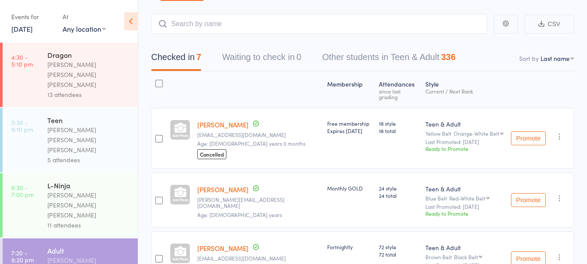
click at [534, 251] on button "Promote" at bounding box center [528, 258] width 35 height 14
click at [530, 251] on button "Promote" at bounding box center [528, 258] width 35 height 14
click at [529, 251] on button "Promote" at bounding box center [528, 258] width 35 height 14
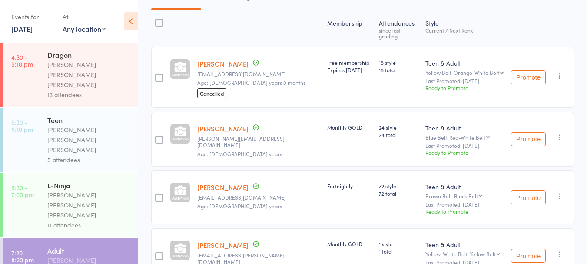
scroll to position [120, 0]
click at [534, 190] on button "Promote" at bounding box center [528, 197] width 35 height 14
click at [535, 190] on button "Promote" at bounding box center [528, 197] width 35 height 14
click at [536, 190] on button "Promote" at bounding box center [528, 197] width 35 height 14
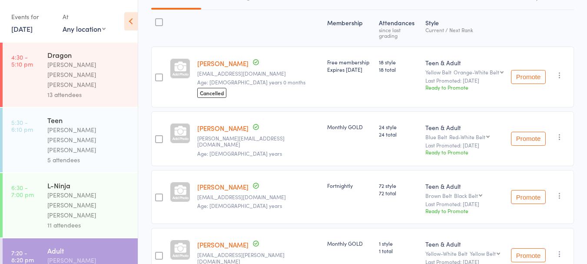
click at [536, 190] on button "Promote" at bounding box center [528, 197] width 35 height 14
click at [535, 190] on button "Promote" at bounding box center [528, 197] width 35 height 14
click at [534, 190] on button "Promote" at bounding box center [528, 197] width 35 height 14
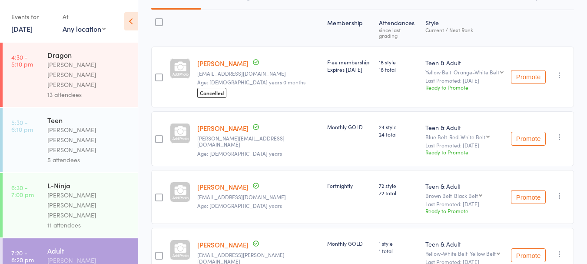
click at [531, 190] on button "Promote" at bounding box center [528, 197] width 35 height 14
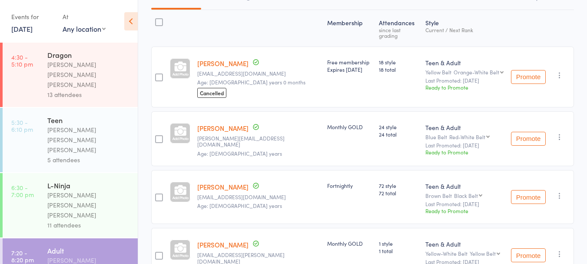
click at [531, 190] on button "Promote" at bounding box center [528, 197] width 35 height 14
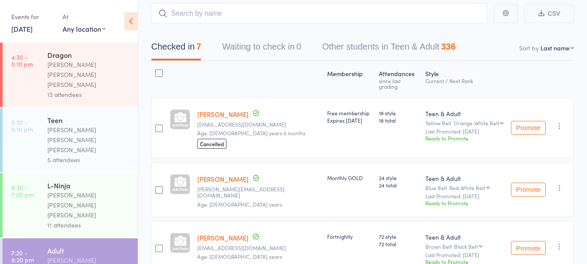
scroll to position [0, 0]
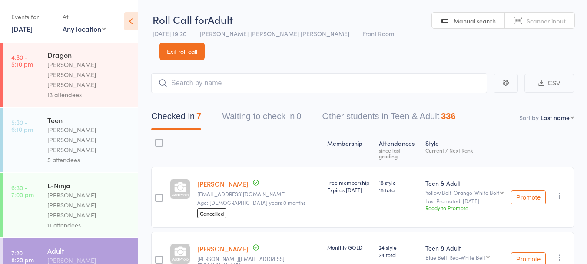
click at [33, 32] on link "[DATE]" at bounding box center [21, 29] width 21 height 10
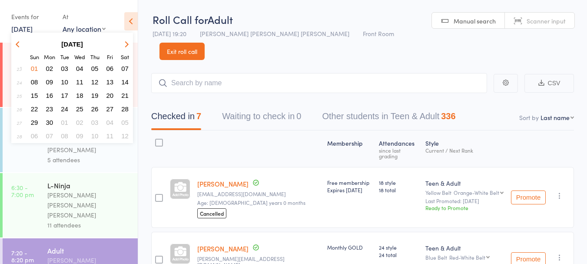
click at [125, 46] on icon "button" at bounding box center [125, 44] width 6 height 6
click at [125, 44] on icon "button" at bounding box center [125, 44] width 6 height 6
click at [96, 82] on span "11" at bounding box center [94, 81] width 7 height 7
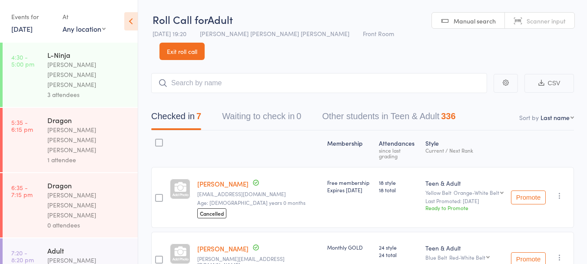
click at [33, 30] on link "[DATE]" at bounding box center [21, 29] width 21 height 10
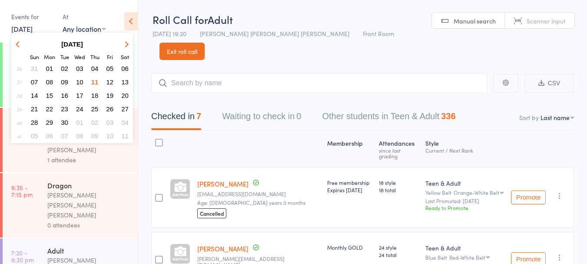
click at [80, 82] on span "10" at bounding box center [79, 81] width 7 height 7
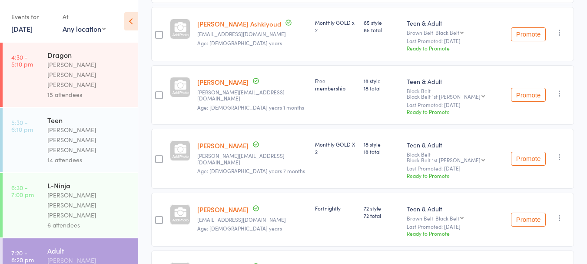
scroll to position [252, 0]
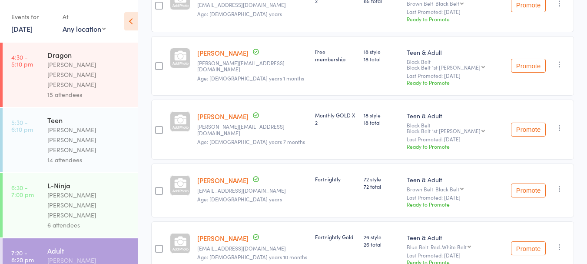
click at [520, 183] on button "Promote" at bounding box center [528, 190] width 35 height 14
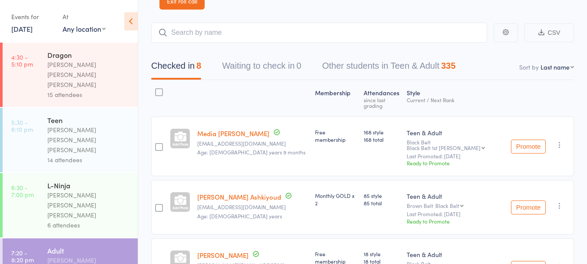
scroll to position [0, 0]
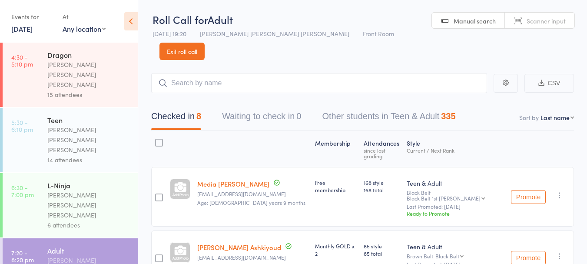
click at [33, 31] on link "[DATE]" at bounding box center [21, 29] width 21 height 10
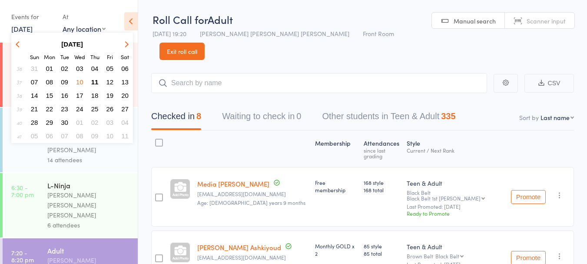
click at [95, 83] on span "11" at bounding box center [94, 81] width 7 height 7
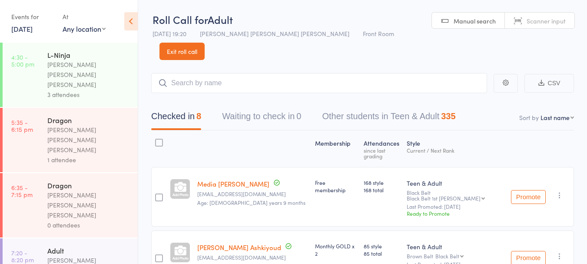
click at [89, 155] on div "1 attendee" at bounding box center [88, 160] width 83 height 10
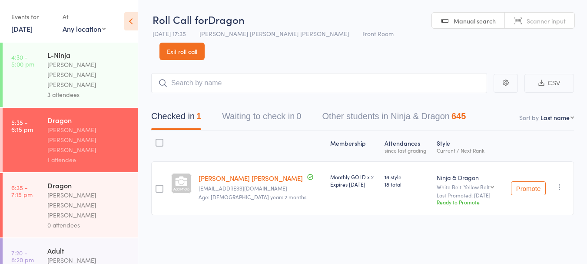
click at [204, 43] on link "Exit roll call" at bounding box center [181, 51] width 45 height 17
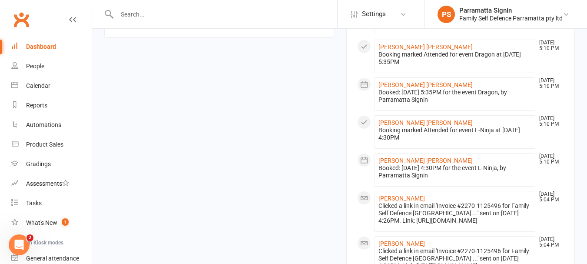
scroll to position [524, 0]
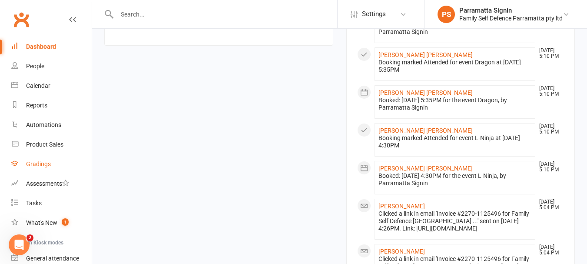
click at [56, 166] on link "Gradings" at bounding box center [51, 164] width 80 height 20
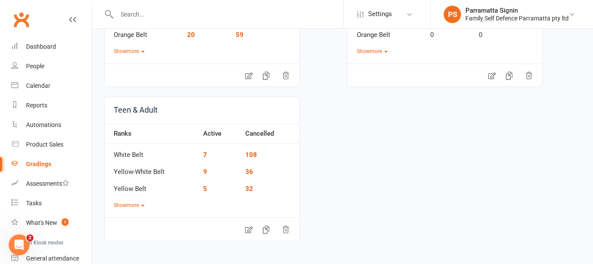
scroll to position [180, 0]
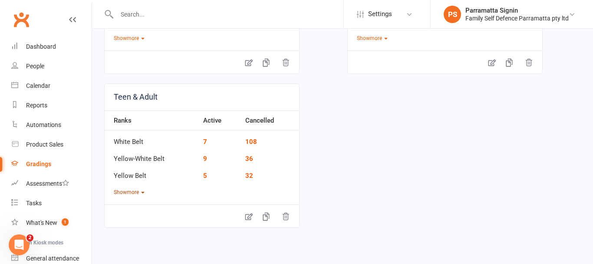
click at [132, 196] on button "Show more" at bounding box center [129, 192] width 31 height 8
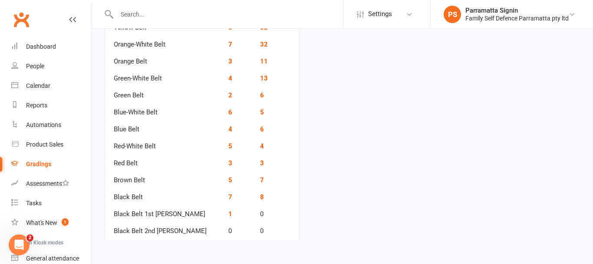
scroll to position [330, 0]
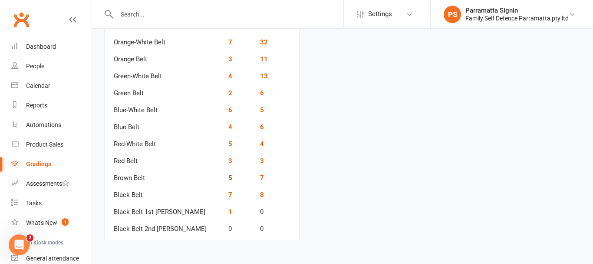
click at [228, 178] on link "5" at bounding box center [230, 178] width 4 height 8
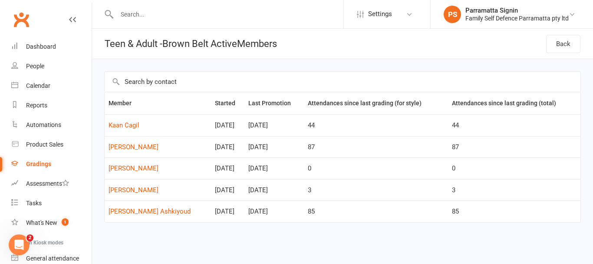
click at [30, 164] on div "Gradings" at bounding box center [38, 163] width 25 height 7
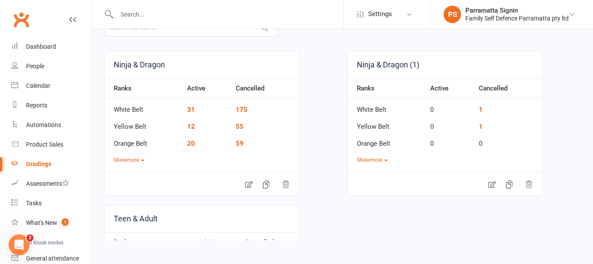
scroll to position [180, 0]
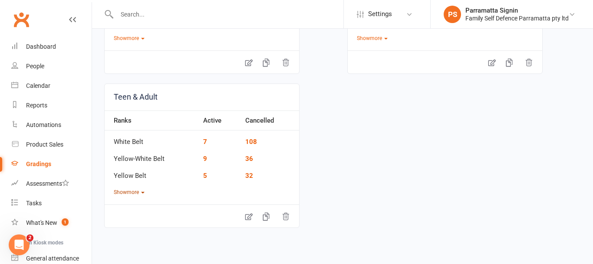
click at [125, 191] on button "Show more" at bounding box center [129, 192] width 31 height 8
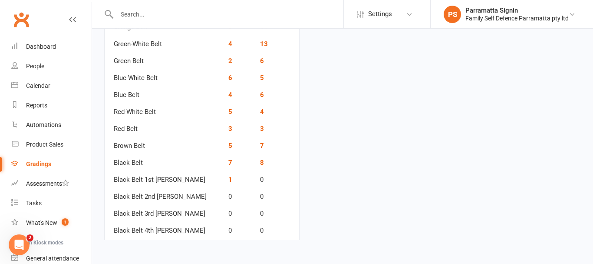
scroll to position [345, 0]
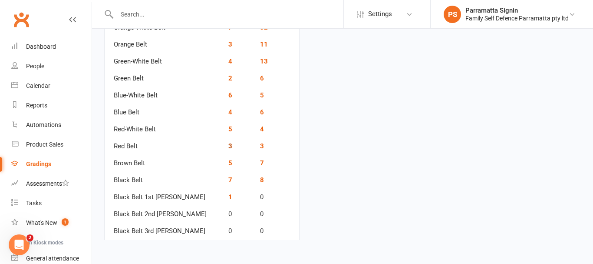
click at [228, 146] on link "3" at bounding box center [230, 146] width 4 height 8
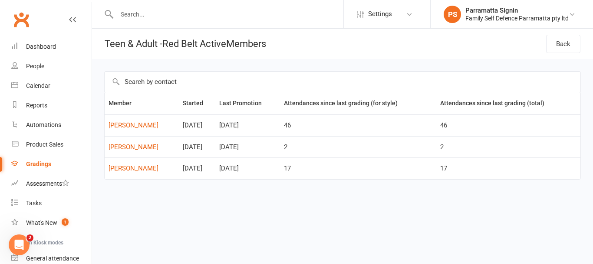
click at [30, 167] on div "Gradings" at bounding box center [38, 163] width 25 height 7
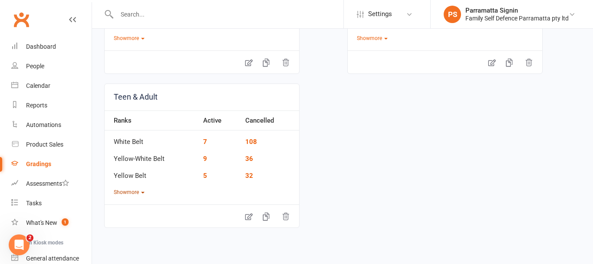
click at [131, 193] on button "Show more" at bounding box center [129, 192] width 31 height 8
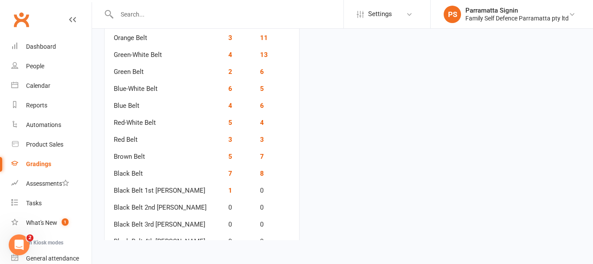
scroll to position [359, 0]
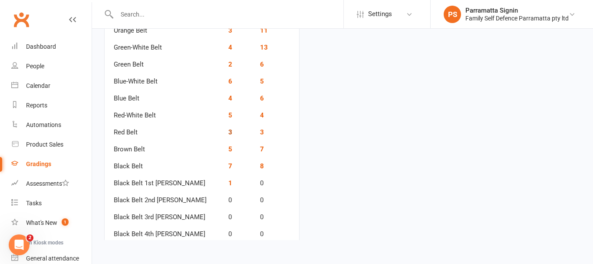
click at [228, 132] on link "3" at bounding box center [230, 132] width 4 height 8
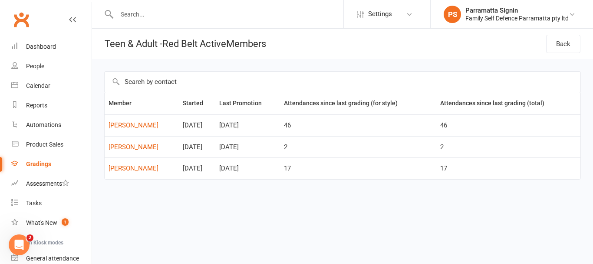
click at [36, 169] on link "Gradings" at bounding box center [51, 164] width 80 height 20
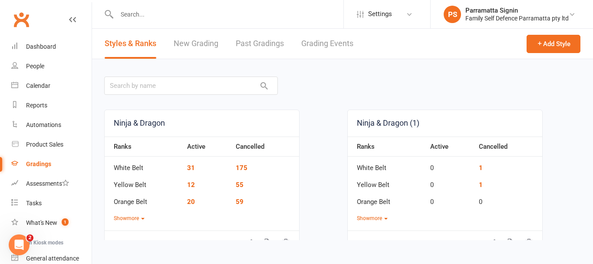
scroll to position [180, 0]
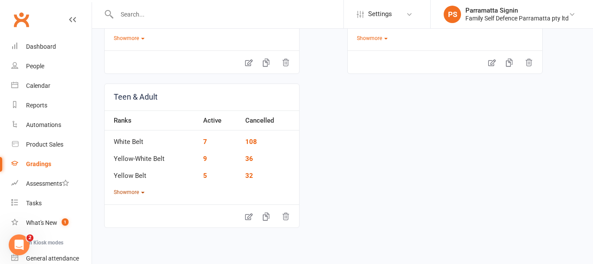
click at [130, 195] on button "Show more" at bounding box center [129, 192] width 31 height 8
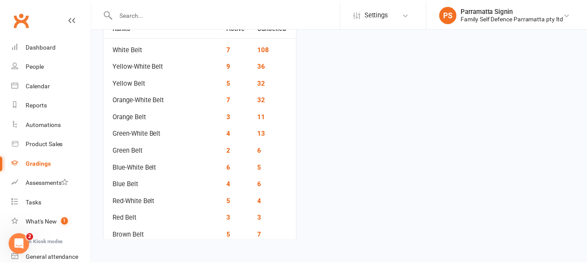
scroll to position [280, 0]
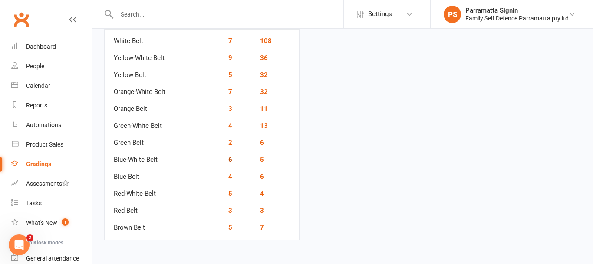
click at [228, 159] on link "6" at bounding box center [230, 159] width 4 height 8
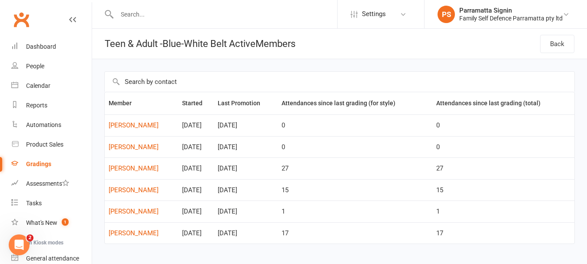
scroll to position [17, 0]
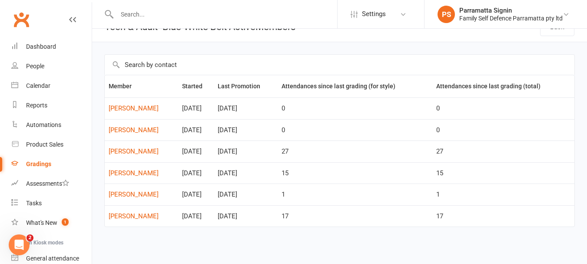
click at [37, 165] on div "Gradings" at bounding box center [38, 163] width 25 height 7
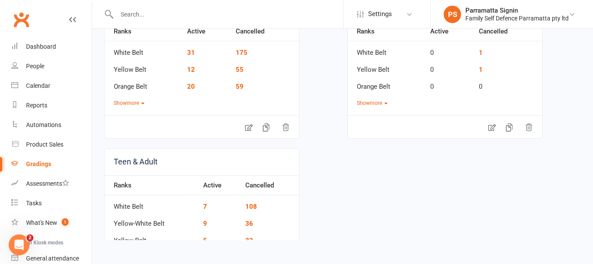
scroll to position [180, 0]
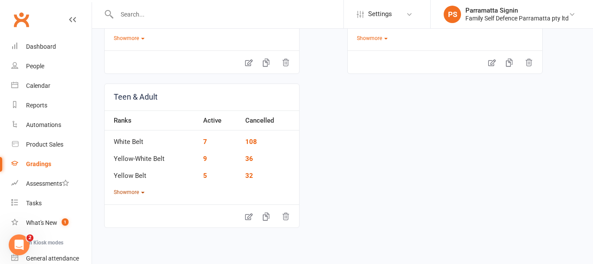
click at [129, 194] on button "Show more" at bounding box center [129, 192] width 31 height 8
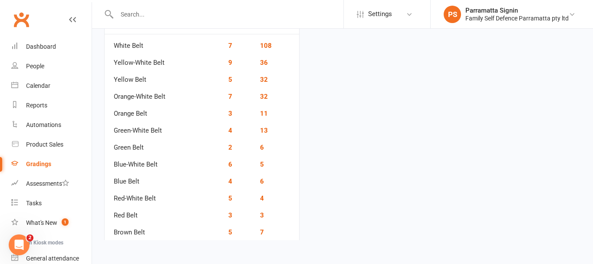
scroll to position [277, 0]
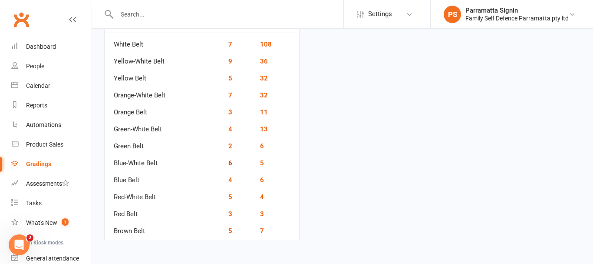
click at [228, 165] on link "6" at bounding box center [230, 163] width 4 height 8
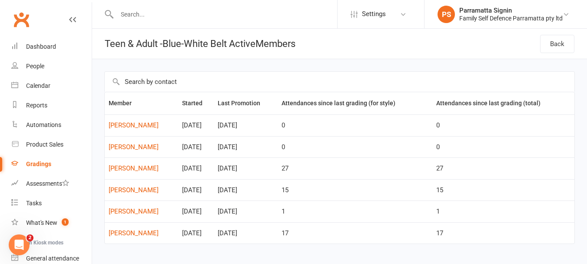
click at [38, 173] on link "Gradings" at bounding box center [51, 164] width 80 height 20
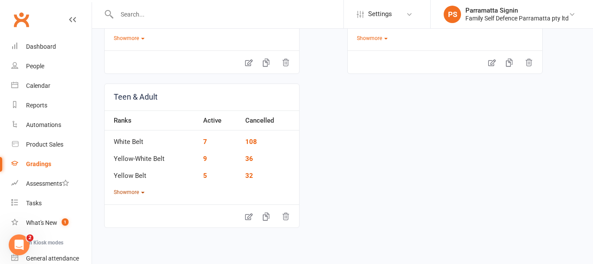
click at [133, 193] on button "Show more" at bounding box center [129, 192] width 31 height 8
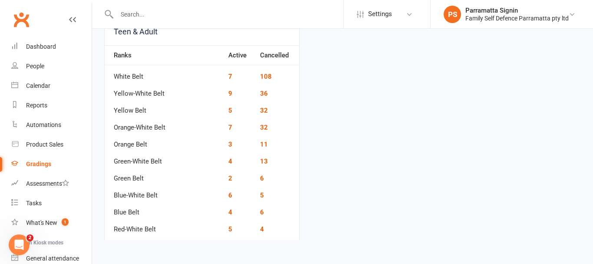
scroll to position [245, 0]
click at [228, 179] on link "2" at bounding box center [230, 178] width 4 height 8
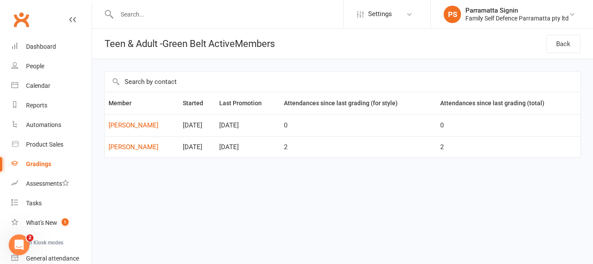
click at [40, 165] on div "Gradings" at bounding box center [38, 163] width 25 height 7
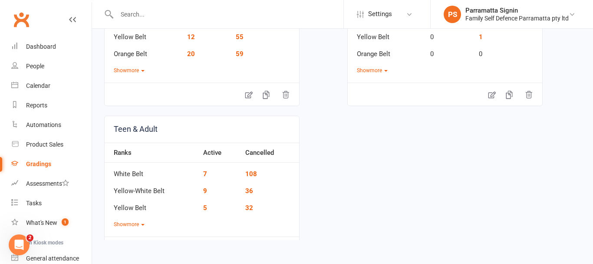
scroll to position [180, 0]
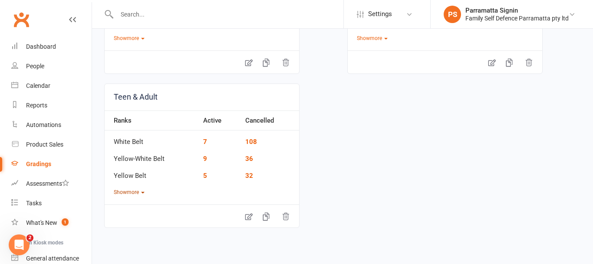
click at [131, 192] on button "Show more" at bounding box center [129, 192] width 31 height 8
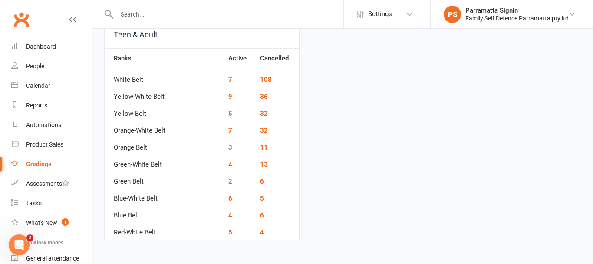
scroll to position [245, 0]
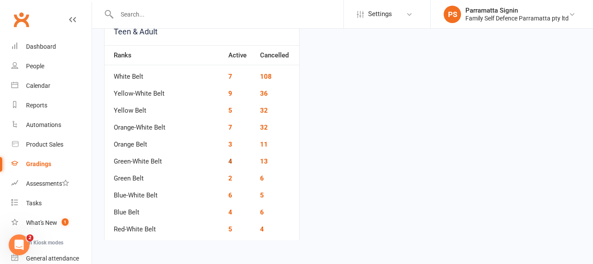
click at [228, 165] on link "4" at bounding box center [230, 161] width 4 height 8
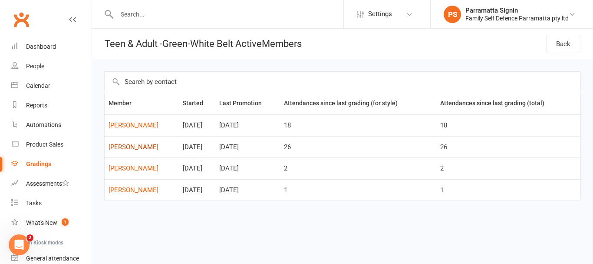
click at [130, 147] on link "[PERSON_NAME]" at bounding box center [142, 146] width 66 height 7
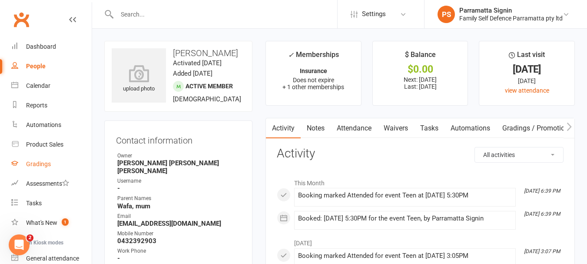
click at [66, 168] on link "Gradings" at bounding box center [51, 164] width 80 height 20
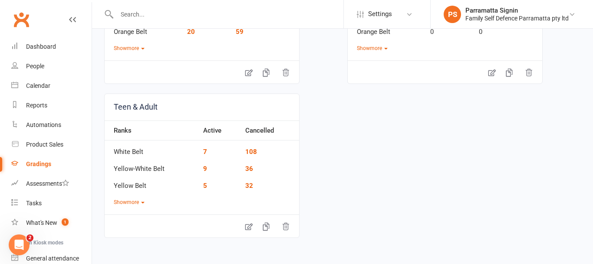
scroll to position [180, 0]
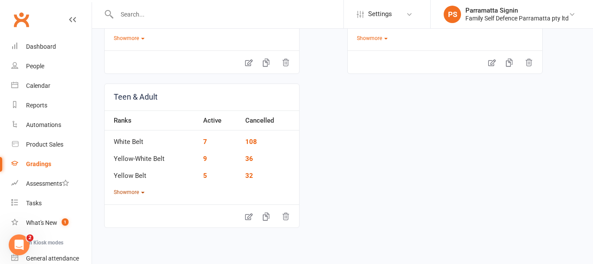
click at [131, 196] on button "Show more" at bounding box center [129, 192] width 31 height 8
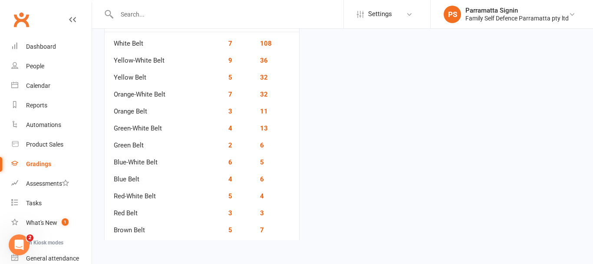
scroll to position [278, 0]
click at [228, 112] on link "3" at bounding box center [230, 111] width 4 height 8
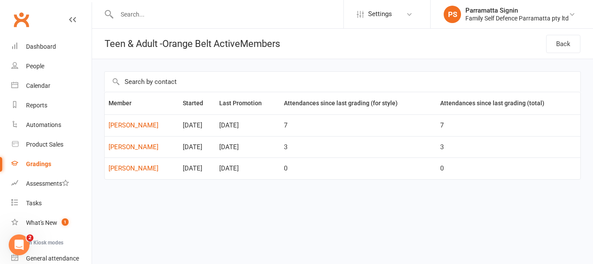
click at [42, 165] on div "Gradings" at bounding box center [38, 163] width 25 height 7
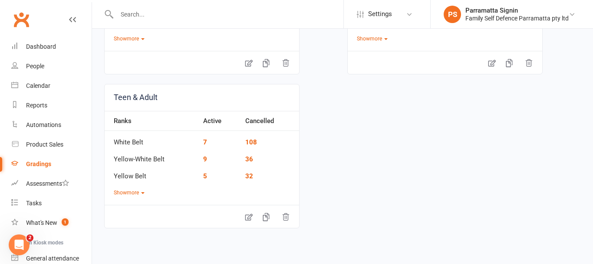
scroll to position [179, 0]
click at [205, 176] on link "5" at bounding box center [205, 176] width 4 height 8
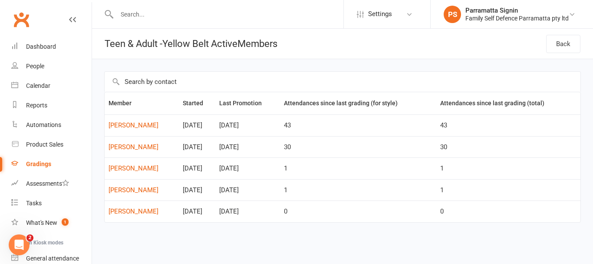
click at [38, 163] on div "Gradings" at bounding box center [38, 163] width 25 height 7
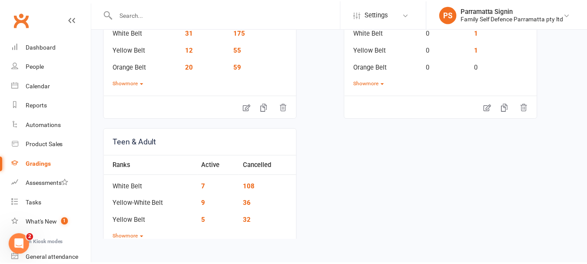
scroll to position [180, 0]
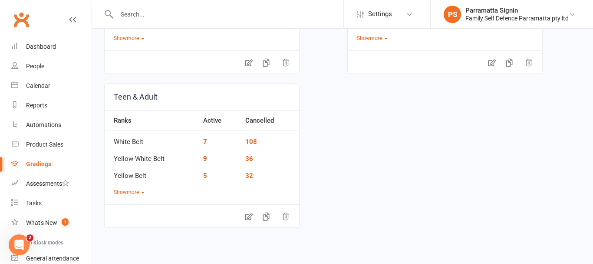
click at [207, 159] on link "9" at bounding box center [205, 159] width 4 height 8
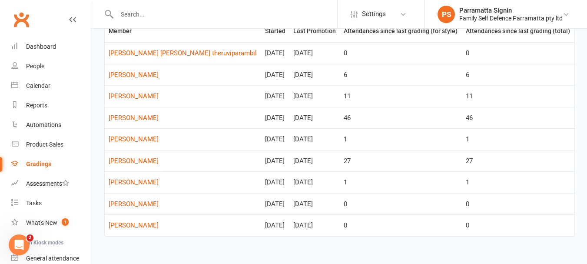
scroll to position [82, 0]
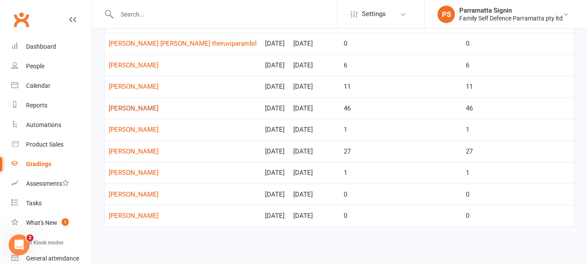
click at [132, 107] on link "[PERSON_NAME]" at bounding box center [183, 108] width 148 height 7
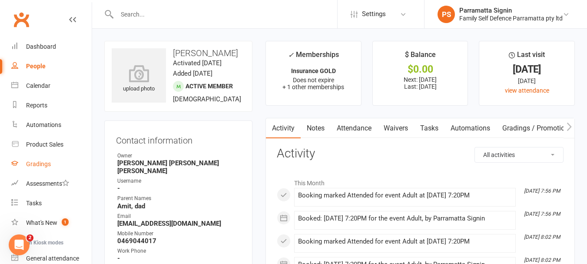
click at [64, 159] on link "Gradings" at bounding box center [51, 164] width 80 height 20
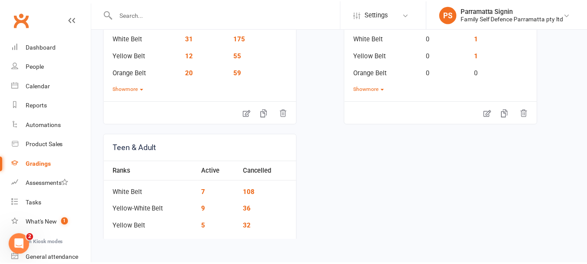
scroll to position [180, 0]
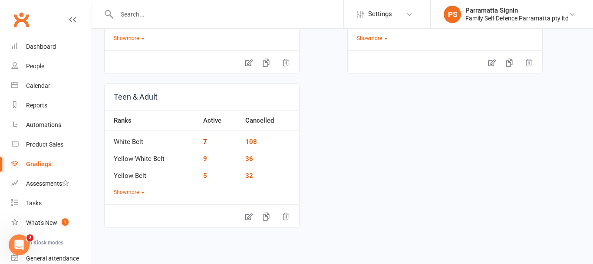
click at [205, 141] on link "7" at bounding box center [205, 142] width 4 height 8
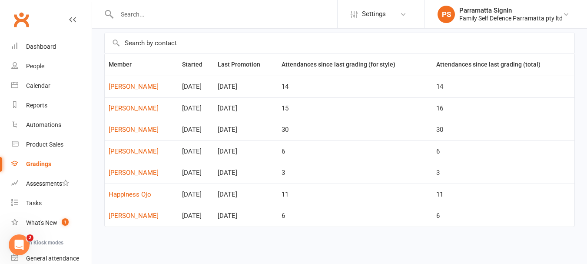
scroll to position [38, 0]
click at [126, 194] on link "Happiness Ojo" at bounding box center [142, 194] width 66 height 7
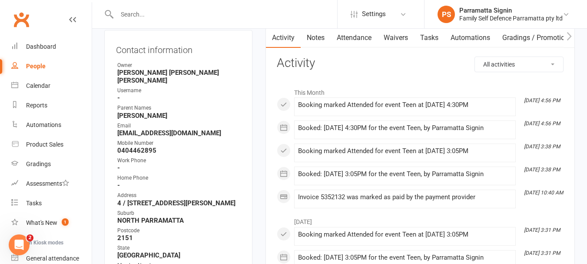
scroll to position [91, 0]
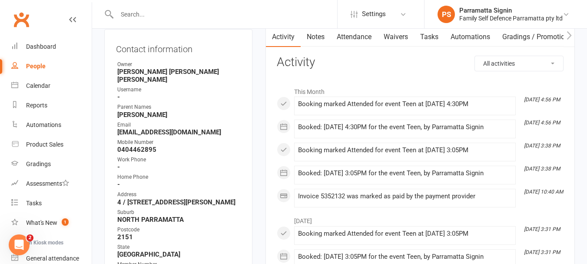
click at [38, 64] on div "People" at bounding box center [36, 66] width 20 height 7
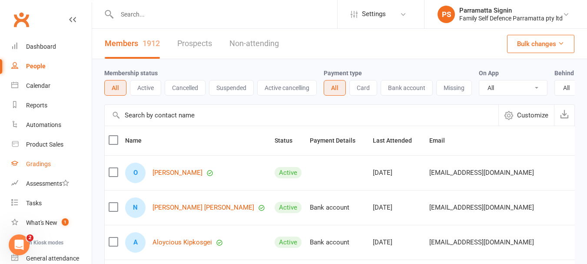
click at [65, 166] on link "Gradings" at bounding box center [51, 164] width 80 height 20
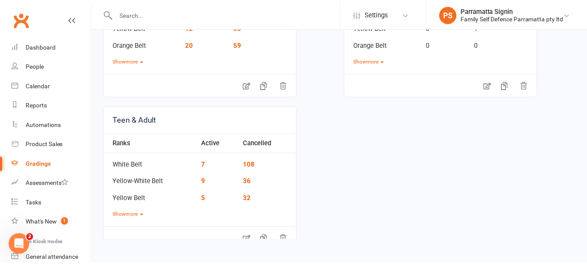
scroll to position [157, 0]
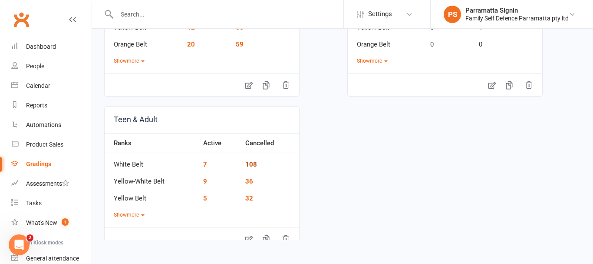
click at [255, 166] on link "108" at bounding box center [251, 164] width 12 height 8
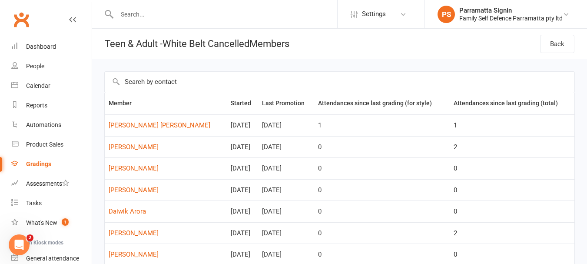
click at [29, 167] on div "Gradings" at bounding box center [38, 163] width 25 height 7
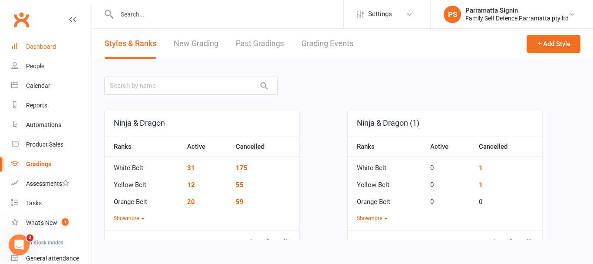
click at [50, 51] on link "Dashboard" at bounding box center [51, 47] width 80 height 20
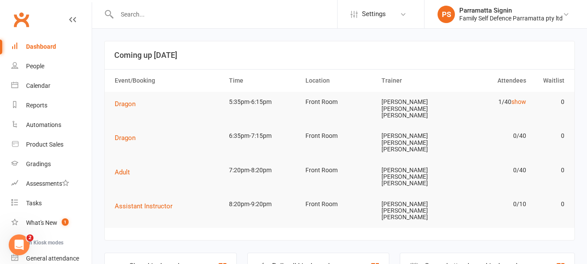
click at [306, 261] on div "Roll call kiosk mode" at bounding box center [303, 265] width 63 height 8
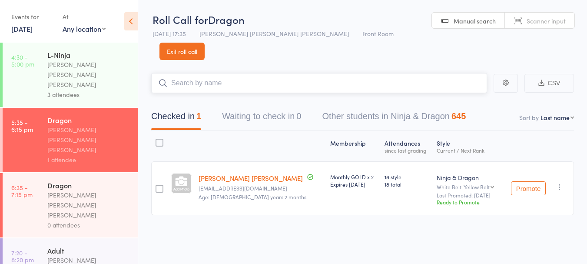
click at [280, 73] on input "search" at bounding box center [319, 83] width 336 height 20
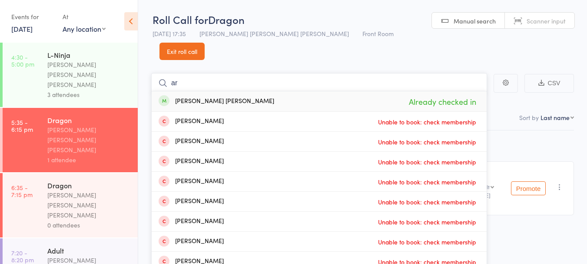
type input "a"
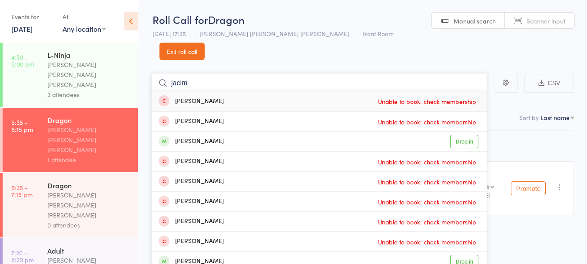
type input "jacim"
click at [465, 135] on link "Drop in" at bounding box center [464, 141] width 28 height 13
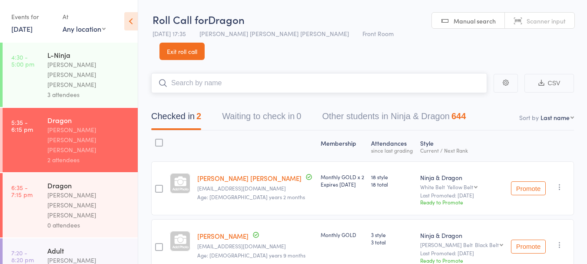
click at [245, 73] on input "search" at bounding box center [319, 83] width 336 height 20
type input "qais"
click at [238, 92] on div "Qais Slaimankhel Drop in" at bounding box center [319, 101] width 335 height 20
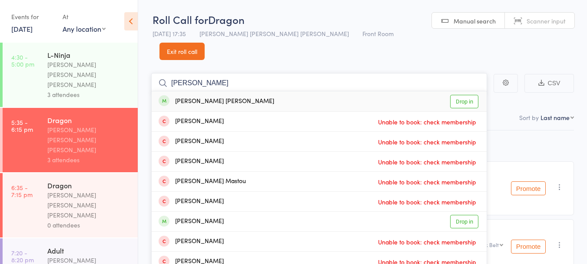
type input "[PERSON_NAME]"
click at [295, 91] on div "[PERSON_NAME] [PERSON_NAME] Drop in" at bounding box center [319, 101] width 335 height 20
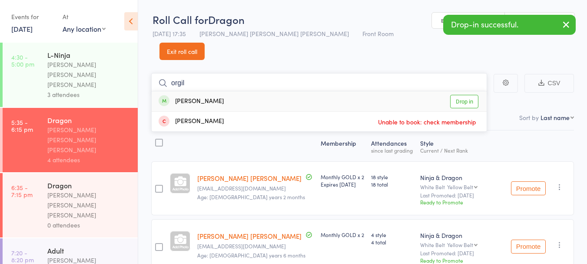
type input "orgil"
click at [262, 92] on div "[PERSON_NAME] Drop in" at bounding box center [319, 101] width 335 height 20
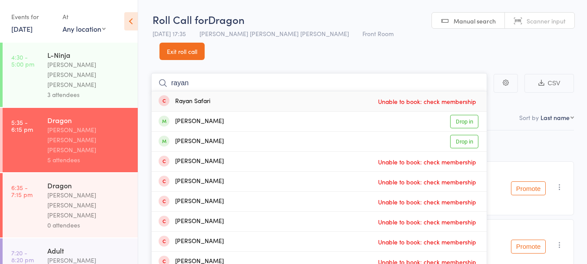
type input "rayan"
click at [246, 112] on div "[PERSON_NAME] Drop in" at bounding box center [319, 122] width 335 height 20
type input "[PERSON_NAME]"
click at [255, 112] on div "[PERSON_NAME] Drop in" at bounding box center [319, 122] width 335 height 20
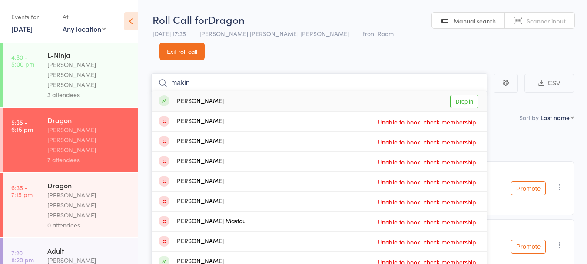
type input "makin"
click at [224, 91] on div "[PERSON_NAME] Drop in" at bounding box center [319, 101] width 335 height 20
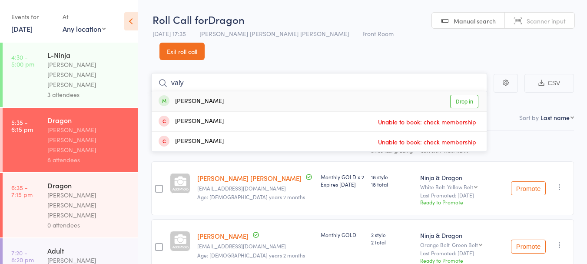
type input "valy"
click at [244, 91] on div "[PERSON_NAME] Drop in" at bounding box center [319, 101] width 335 height 20
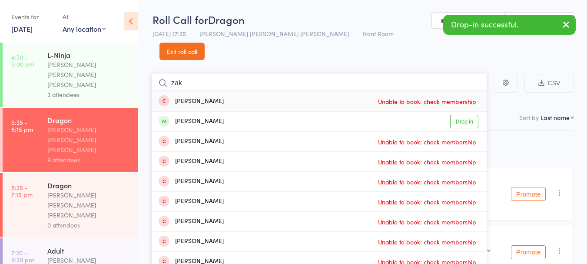
type input "zak"
click at [226, 112] on div "[PERSON_NAME] Drop in" at bounding box center [319, 122] width 335 height 20
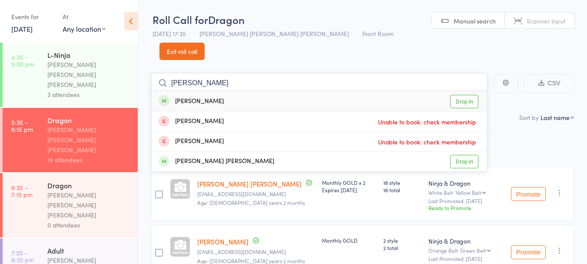
type input "[PERSON_NAME]"
click at [224, 91] on div "[PERSON_NAME] Drop in" at bounding box center [319, 101] width 335 height 20
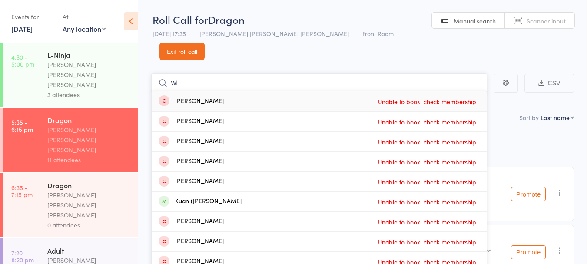
type input "w"
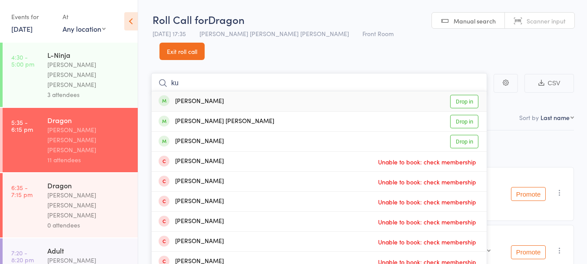
type input "k"
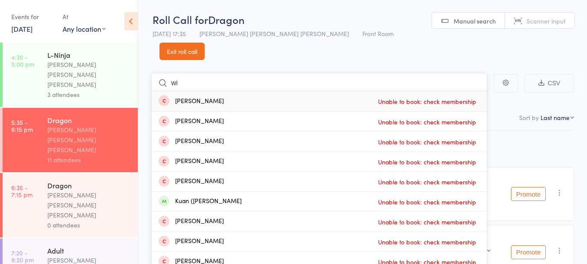
type input "w"
type input "[PERSON_NAME]"
click at [230, 91] on div "[PERSON_NAME] Drop in" at bounding box center [319, 101] width 335 height 20
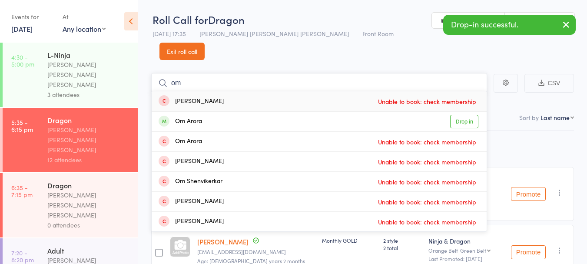
type input "om"
click at [228, 112] on div "Om Arora Drop in" at bounding box center [319, 122] width 335 height 20
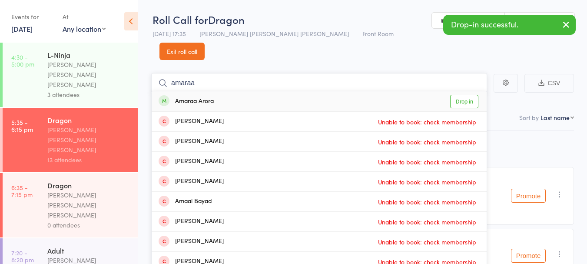
type input "amaraa"
click at [236, 91] on div "Amaraa Arora Drop in" at bounding box center [319, 101] width 335 height 20
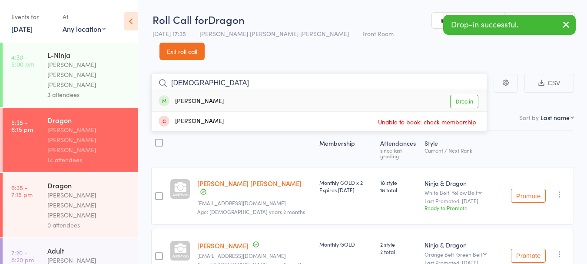
type input "[DEMOGRAPHIC_DATA]"
click at [275, 91] on div "[PERSON_NAME] Balaji Drop in" at bounding box center [319, 101] width 335 height 20
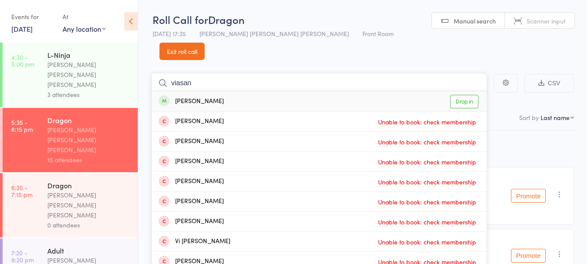
type input "viasan"
click at [249, 91] on div "[PERSON_NAME] Drop in" at bounding box center [319, 101] width 335 height 20
type input "[PERSON_NAME]"
click at [272, 91] on div "[PERSON_NAME] Drop in" at bounding box center [319, 101] width 335 height 20
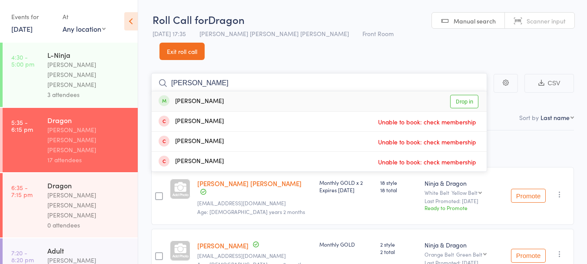
type input "[PERSON_NAME]"
click at [244, 91] on div "[PERSON_NAME] Drop in" at bounding box center [319, 101] width 335 height 20
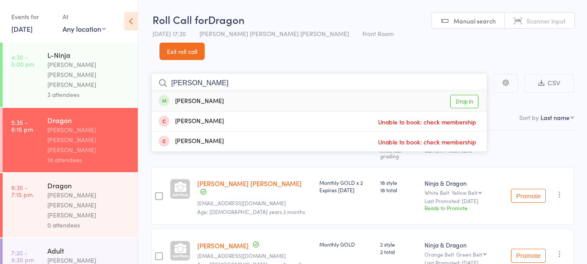
type input "[PERSON_NAME]"
click at [226, 91] on div "[PERSON_NAME] Drop in" at bounding box center [319, 101] width 335 height 20
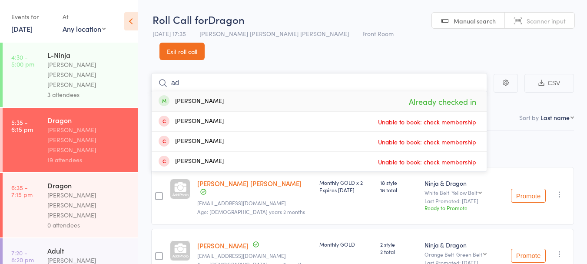
type input "a"
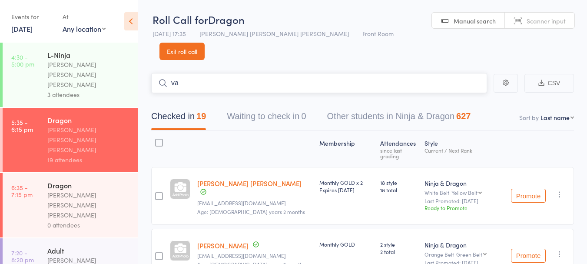
type input "v"
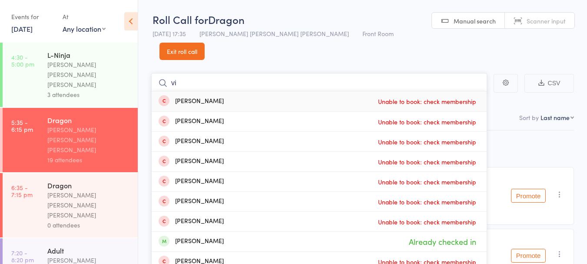
type input "v"
type input "s"
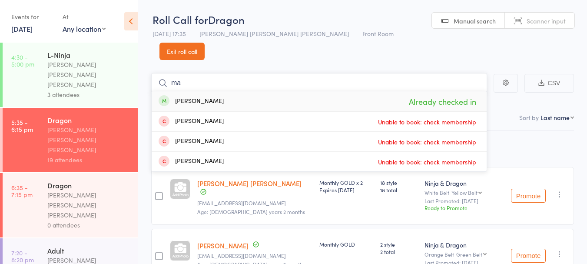
type input "m"
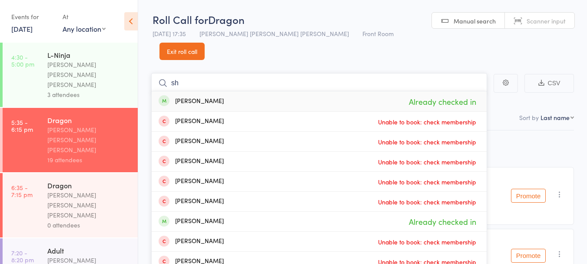
type input "s"
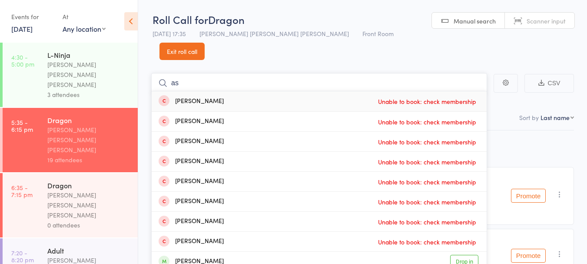
type input "a"
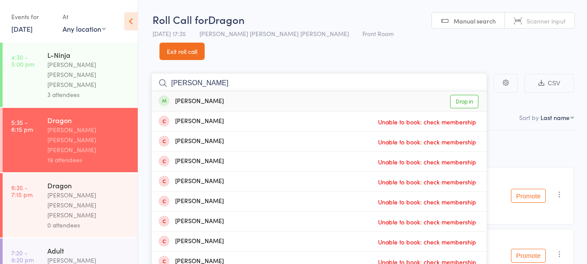
type input "[PERSON_NAME]"
click at [468, 95] on link "Drop in" at bounding box center [464, 101] width 28 height 13
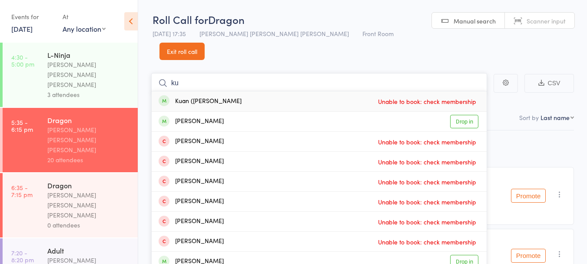
type input "k"
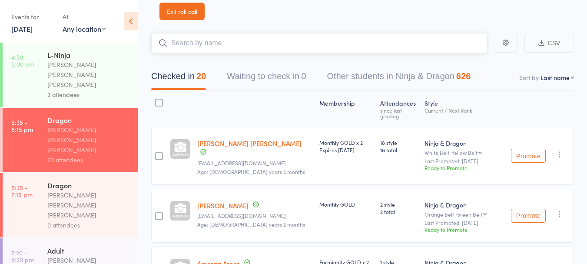
scroll to position [40, 0]
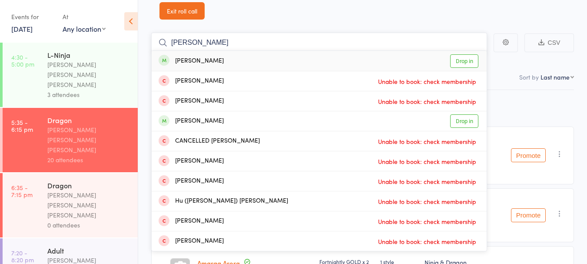
type input "[PERSON_NAME]"
click at [465, 54] on link "Drop in" at bounding box center [464, 60] width 28 height 13
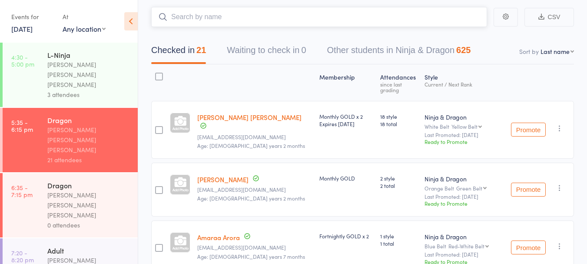
scroll to position [73, 0]
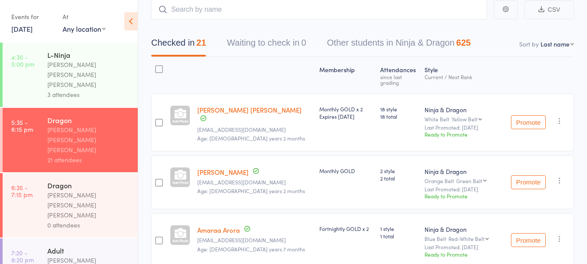
click at [86, 190] on div "[PERSON_NAME] [PERSON_NAME] [PERSON_NAME]" at bounding box center [88, 205] width 83 height 30
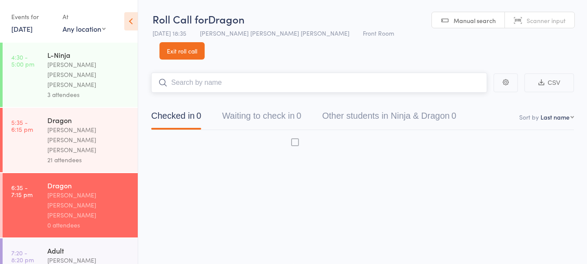
scroll to position [0, 0]
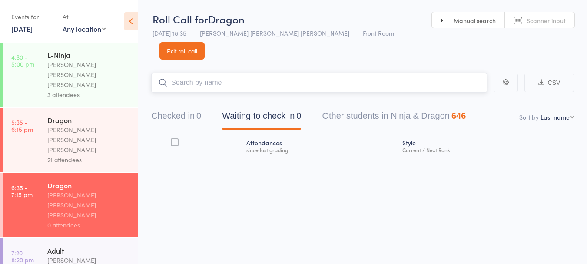
click at [188, 106] on button "Checked in 0" at bounding box center [176, 117] width 50 height 23
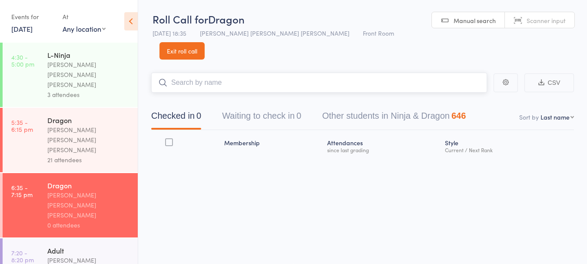
click at [183, 73] on input "search" at bounding box center [319, 83] width 336 height 20
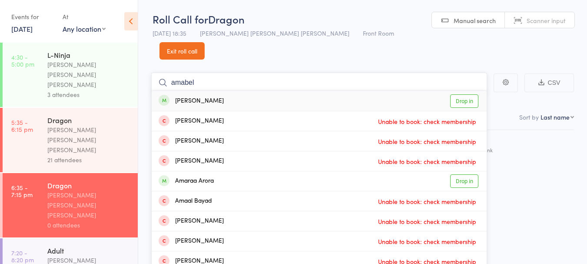
type input "amabel"
click at [473, 94] on link "Drop in" at bounding box center [464, 100] width 28 height 13
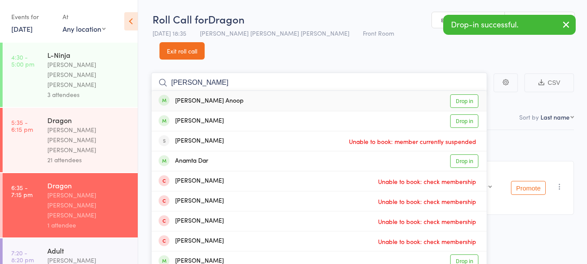
type input "[PERSON_NAME]"
click at [467, 94] on link "Drop in" at bounding box center [464, 100] width 28 height 13
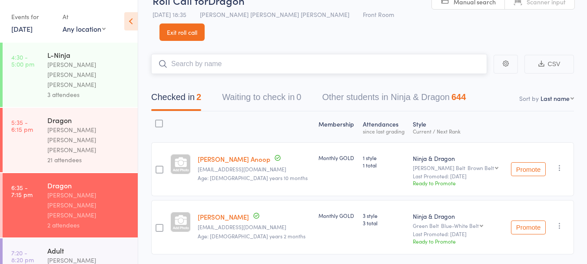
scroll to position [0, 0]
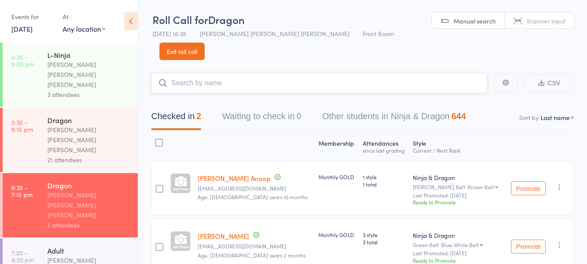
click at [225, 73] on input "search" at bounding box center [319, 83] width 336 height 20
type input "qais"
click at [219, 96] on div "Qais Slaimankhel" at bounding box center [189, 101] width 63 height 10
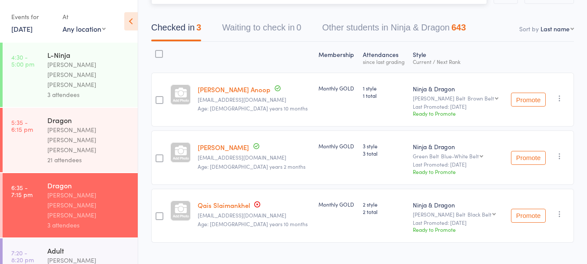
scroll to position [62, 0]
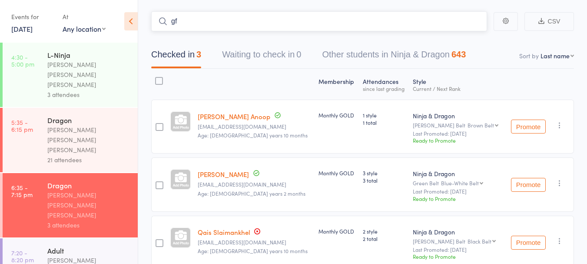
type input "g"
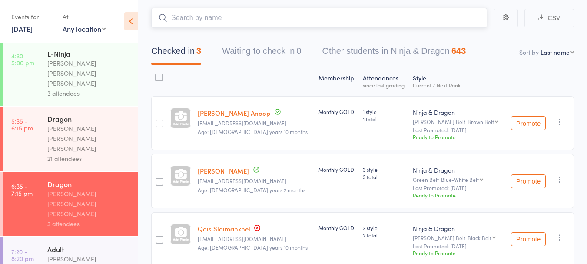
scroll to position [66, 0]
click at [224, 241] on div "Qais Slaimankhel [EMAIL_ADDRESS][DOMAIN_NAME] Age: [DEMOGRAPHIC_DATA] years 10 …" at bounding box center [254, 238] width 121 height 54
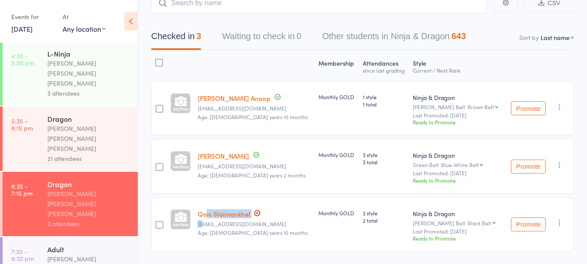
scroll to position [89, 0]
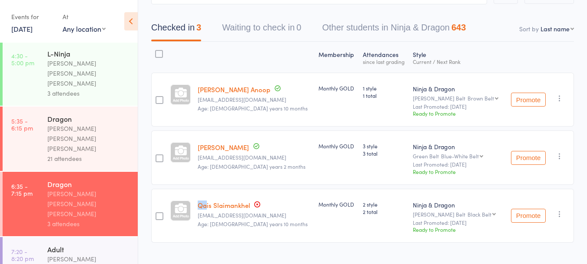
click at [284, 231] on div "Membership Atten­dances since last grading Style Current / Next Rank [PERSON_NA…" at bounding box center [362, 161] width 422 height 239
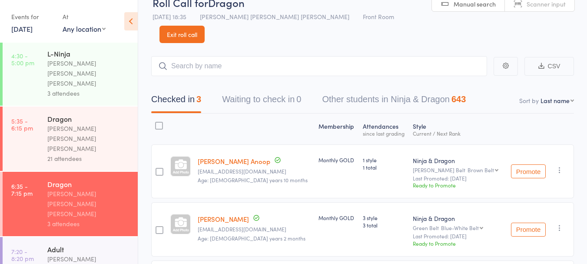
scroll to position [0, 0]
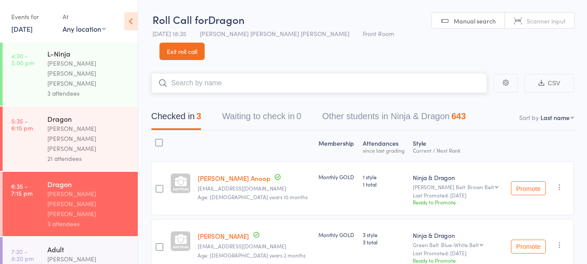
click at [271, 73] on input "search" at bounding box center [319, 83] width 336 height 20
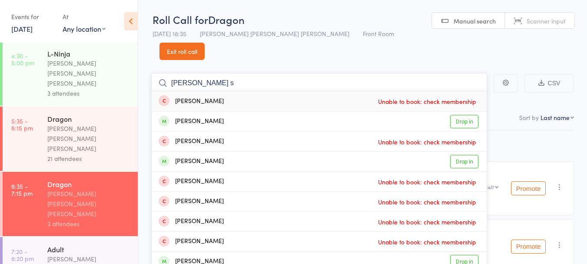
type input "[PERSON_NAME] s"
click at [266, 112] on div "[PERSON_NAME] Drop in" at bounding box center [319, 122] width 335 height 20
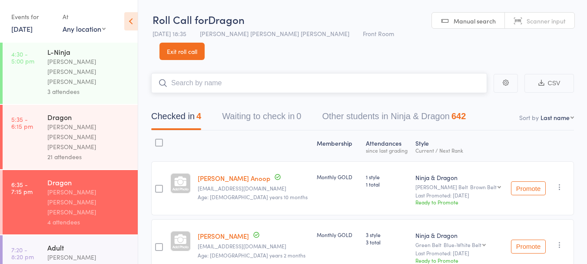
scroll to position [4, 0]
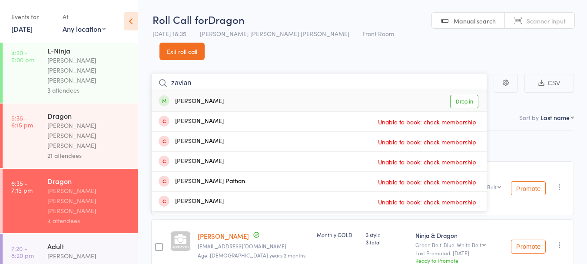
type input "zavian"
click at [245, 91] on div "[PERSON_NAME] Drop in" at bounding box center [319, 101] width 335 height 20
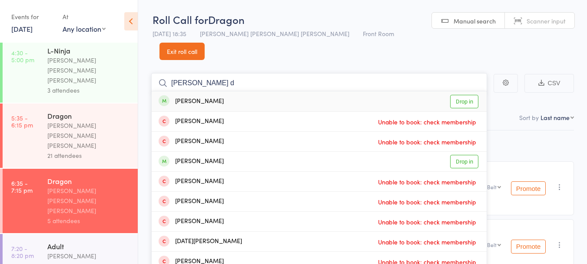
type input "[PERSON_NAME] d"
click at [225, 91] on div "[PERSON_NAME] Drop in" at bounding box center [319, 101] width 335 height 20
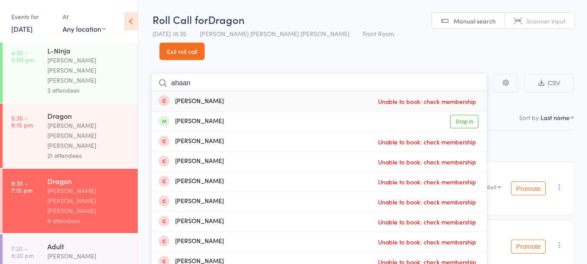
type input "ahaan"
click at [462, 115] on link "Drop in" at bounding box center [464, 121] width 28 height 13
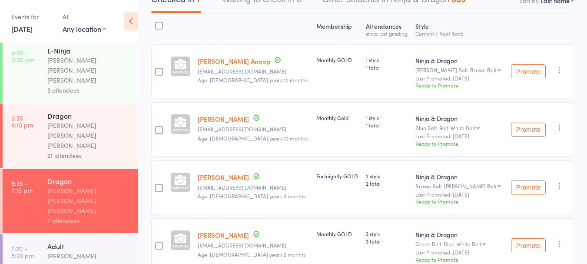
scroll to position [0, 0]
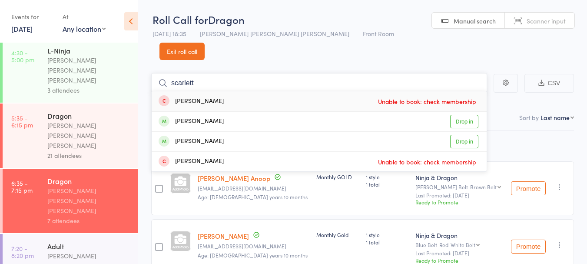
type input "scarlett"
click at [192, 116] on div "[PERSON_NAME]" at bounding box center [190, 121] width 65 height 10
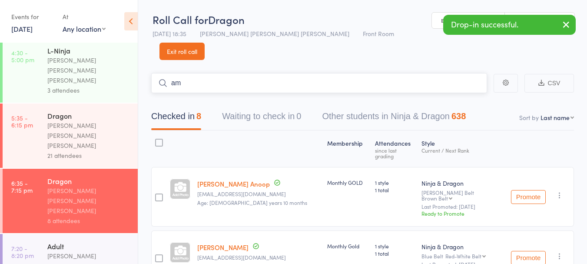
type input "a"
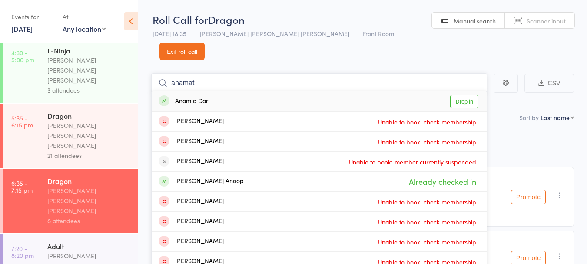
type input "anamat"
click at [468, 95] on link "Drop in" at bounding box center [464, 101] width 28 height 13
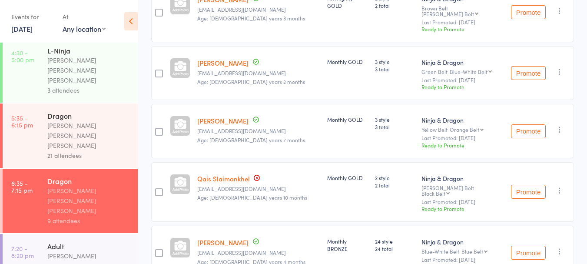
scroll to position [436, 0]
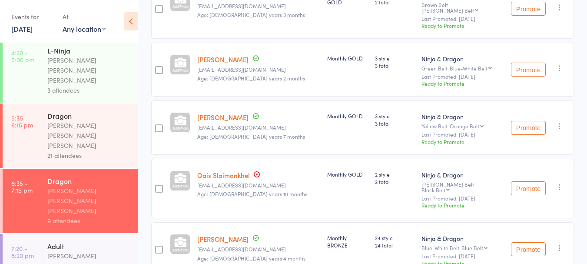
click at [285, 159] on div "Qais Slaimankhel [EMAIL_ADDRESS][DOMAIN_NAME] Age: [DEMOGRAPHIC_DATA] years 10 …" at bounding box center [259, 187] width 130 height 59
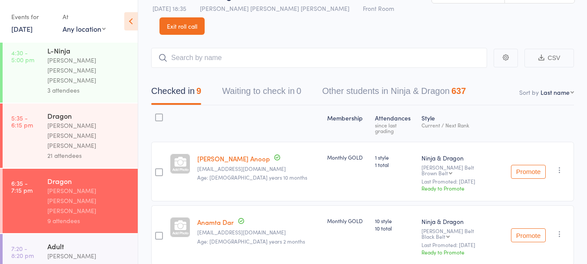
scroll to position [0, 0]
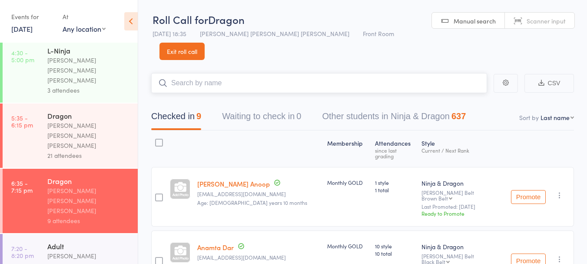
click at [313, 73] on input "search" at bounding box center [319, 83] width 336 height 20
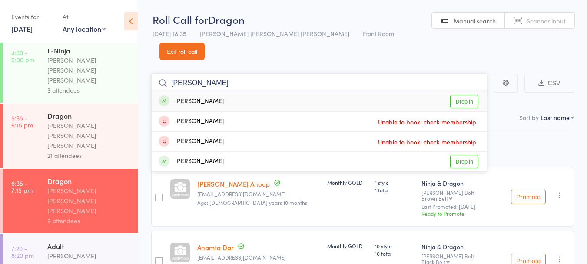
type input "[PERSON_NAME]"
click at [469, 95] on link "Drop in" at bounding box center [464, 101] width 28 height 13
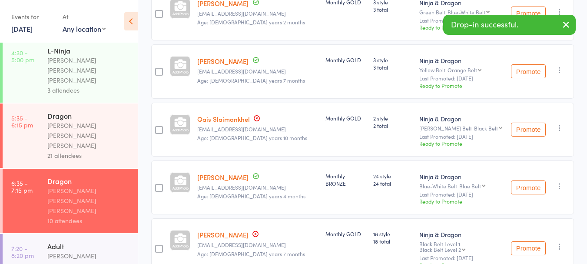
scroll to position [494, 0]
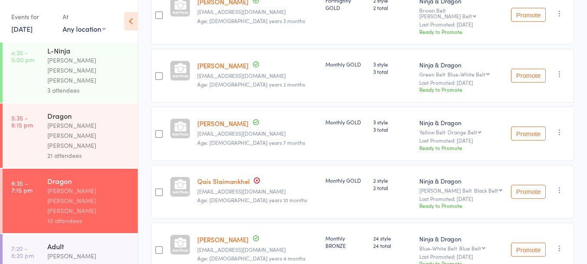
click at [572, 222] on div "Promote Undo check-in Promote Send message Add Note Add Flag Remove Mark absent" at bounding box center [540, 249] width 66 height 54
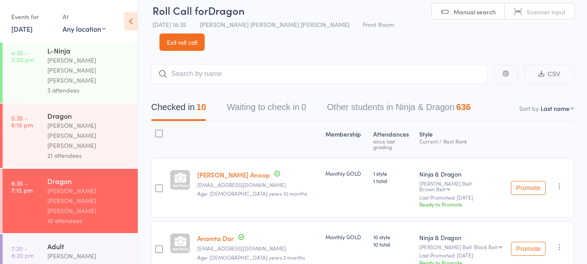
scroll to position [0, 0]
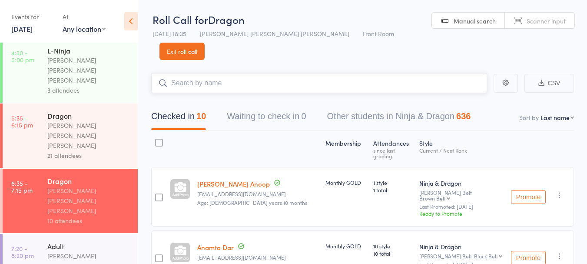
click at [226, 73] on input "search" at bounding box center [319, 83] width 336 height 20
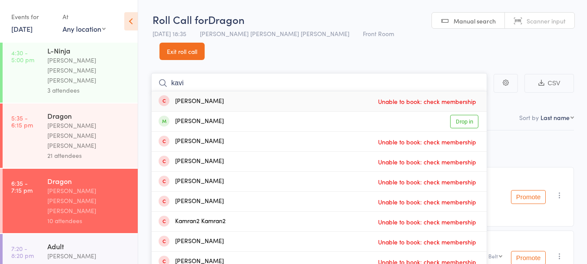
type input "kavi"
click at [463, 115] on link "Drop in" at bounding box center [464, 121] width 28 height 13
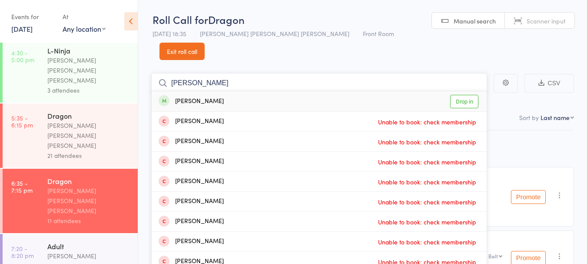
type input "[PERSON_NAME]"
click at [293, 91] on div "[PERSON_NAME] Drop in" at bounding box center [319, 101] width 335 height 20
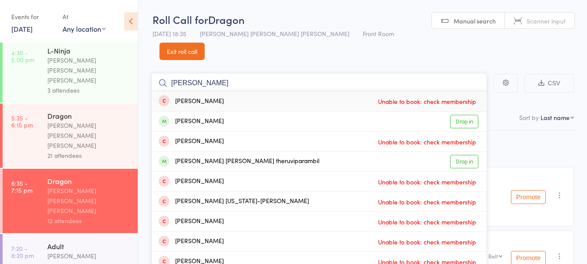
type input "[PERSON_NAME]"
click at [241, 156] on div "[PERSON_NAME] [PERSON_NAME] theruviparambil" at bounding box center [238, 161] width 161 height 10
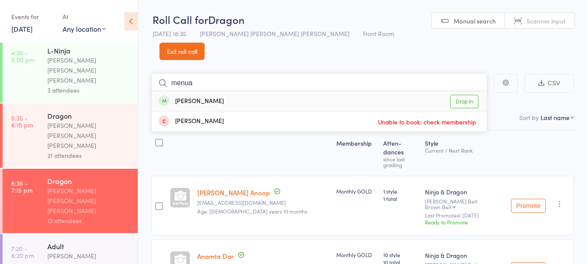
type input "menua"
click at [224, 96] on div "[PERSON_NAME]" at bounding box center [190, 101] width 65 height 10
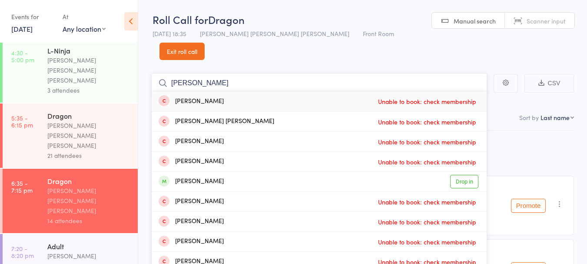
type input "[PERSON_NAME]"
click at [459, 175] on link "Drop in" at bounding box center [464, 181] width 28 height 13
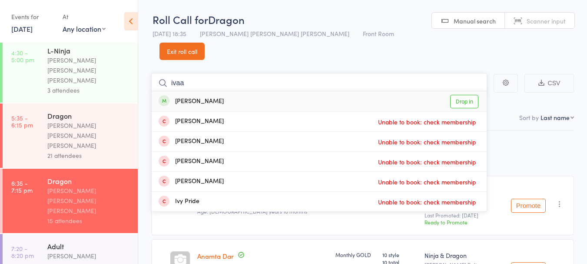
type input "ivaa"
click at [463, 95] on link "Drop in" at bounding box center [464, 101] width 28 height 13
